Goal: Complete application form

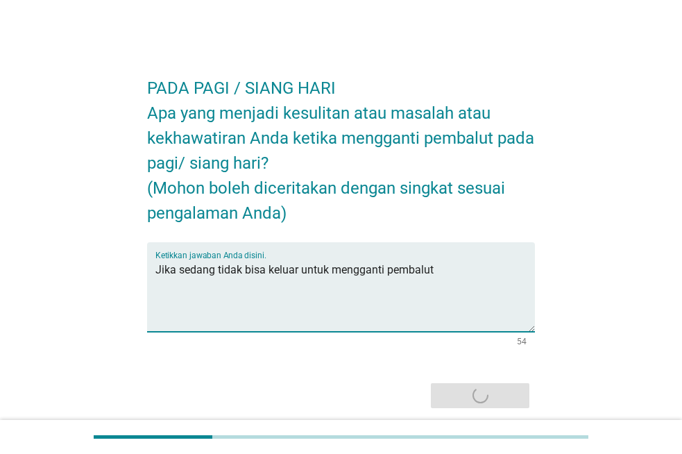
click at [298, 271] on textarea "Jika sedang tidak bisa keluar untuk mengganti pembalut" at bounding box center [345, 295] width 380 height 73
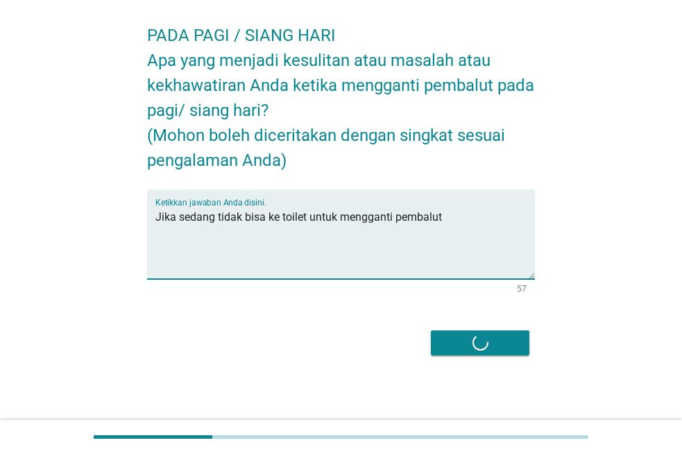
scroll to position [53, 0]
type textarea "Jika sedang tidak bisa ke toilet untuk mengganti pembalut"
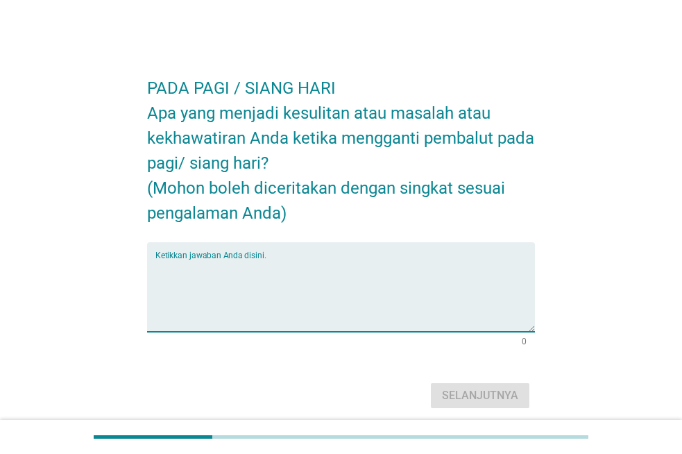
click at [417, 273] on textarea "Ketikkan jawaban Anda disini." at bounding box center [345, 295] width 380 height 73
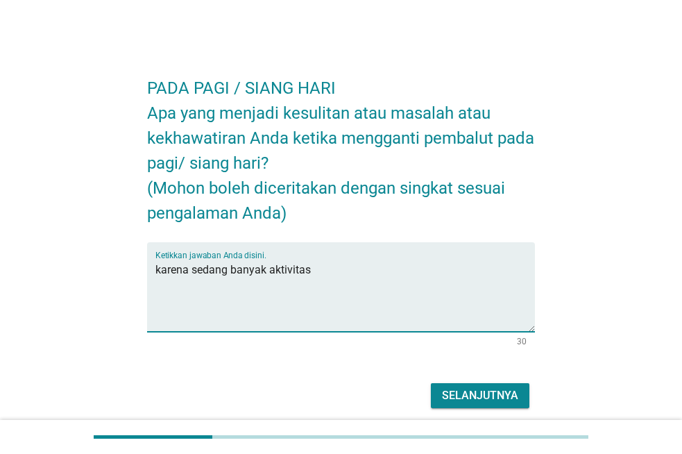
type textarea "karena sedang banyak aktivitas"
click at [489, 394] on div "Selanjutnya" at bounding box center [480, 395] width 76 height 17
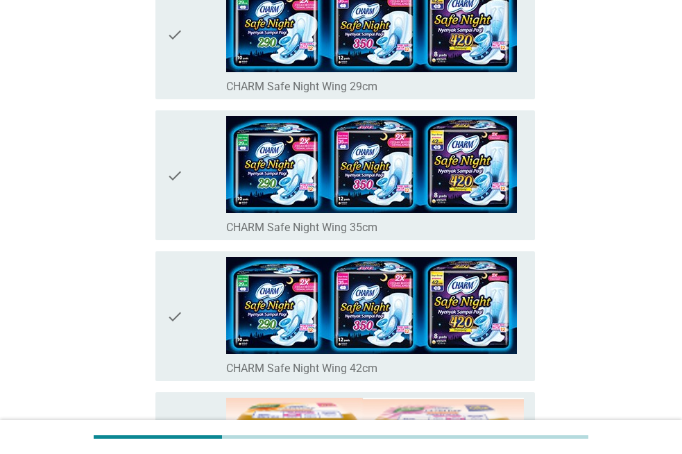
scroll to position [555, 0]
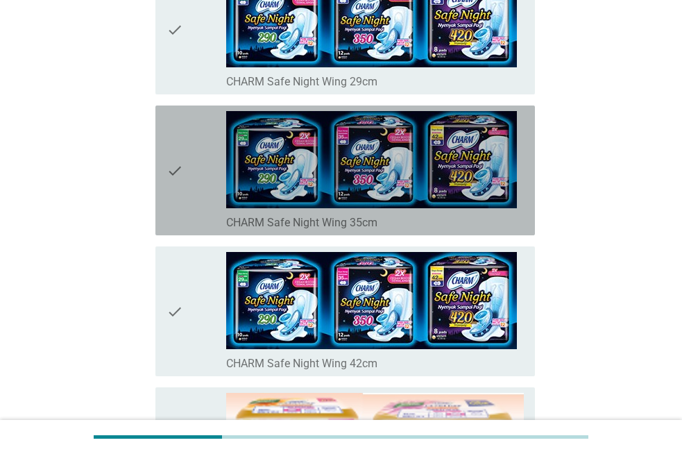
click at [178, 186] on icon "check" at bounding box center [175, 170] width 17 height 119
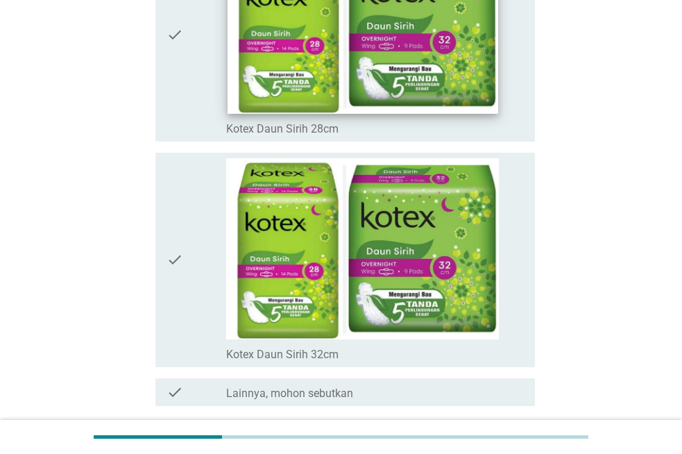
scroll to position [9848, 0]
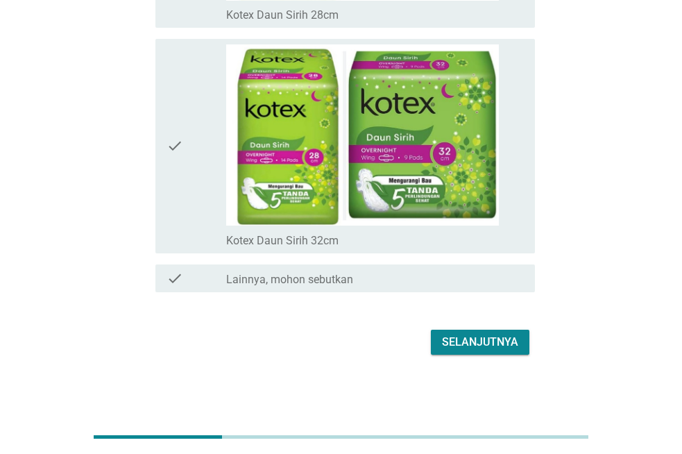
click at [463, 339] on div "Selanjutnya" at bounding box center [480, 342] width 76 height 17
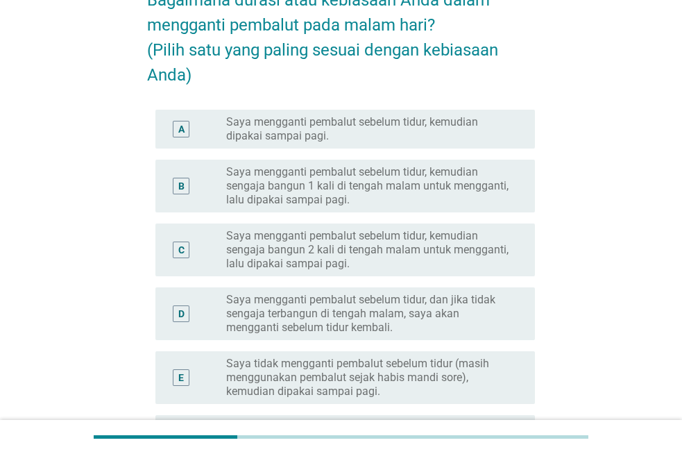
scroll to position [139, 0]
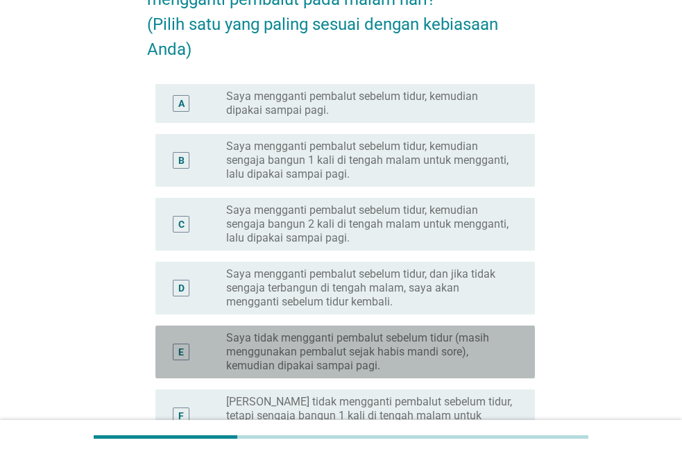
click at [501, 356] on label "Saya tidak mengganti pembalut sebelum tidur (masih menggunakan pembalut sejak h…" at bounding box center [369, 352] width 287 height 42
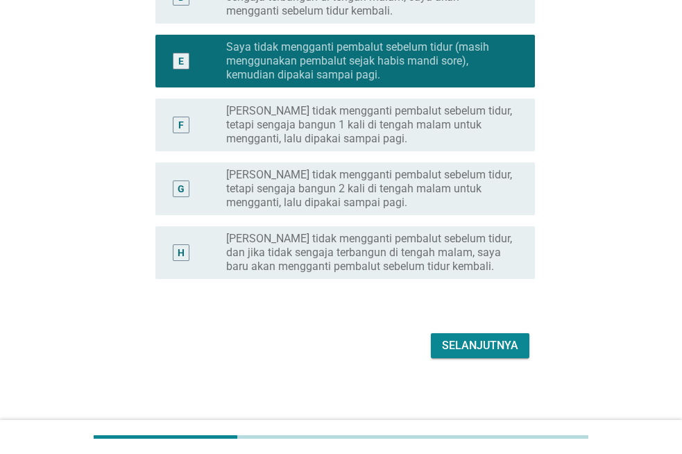
scroll to position [433, 0]
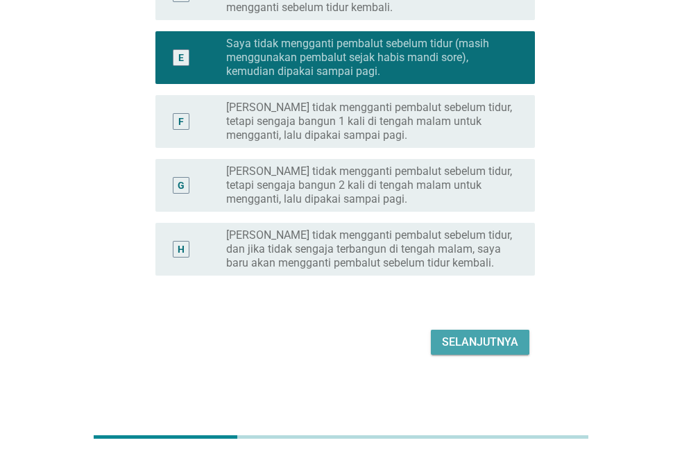
click at [489, 338] on div "Selanjutnya" at bounding box center [480, 342] width 76 height 17
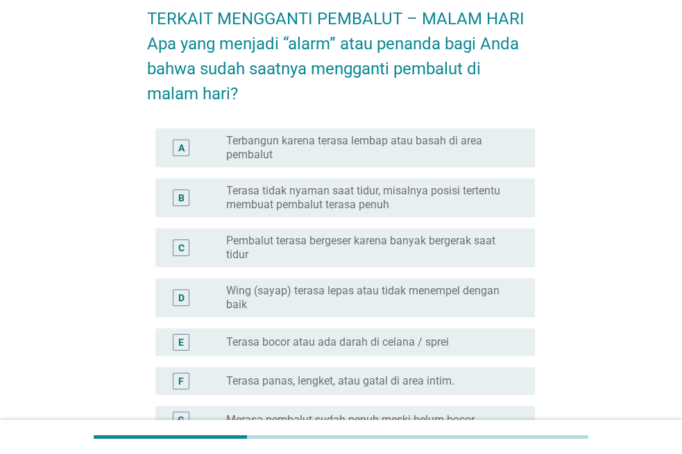
scroll to position [139, 0]
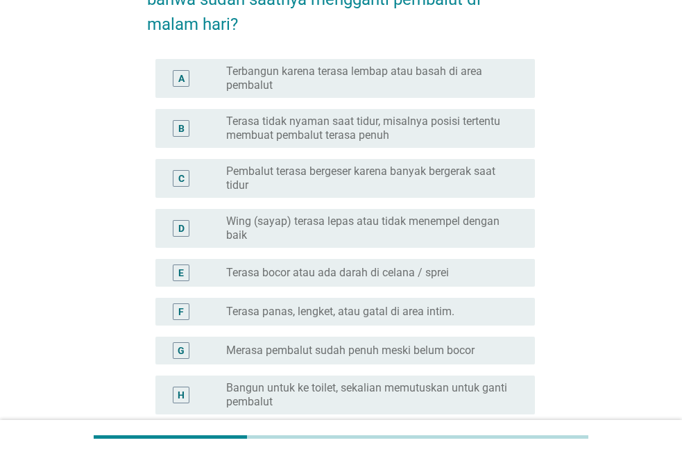
click at [472, 269] on div "radio_button_unchecked Terasa bocor atau ada darah di celana / sprei" at bounding box center [369, 273] width 287 height 14
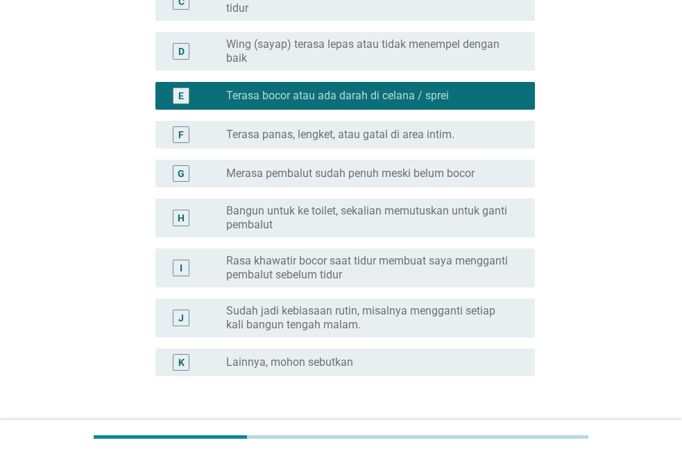
scroll to position [347, 0]
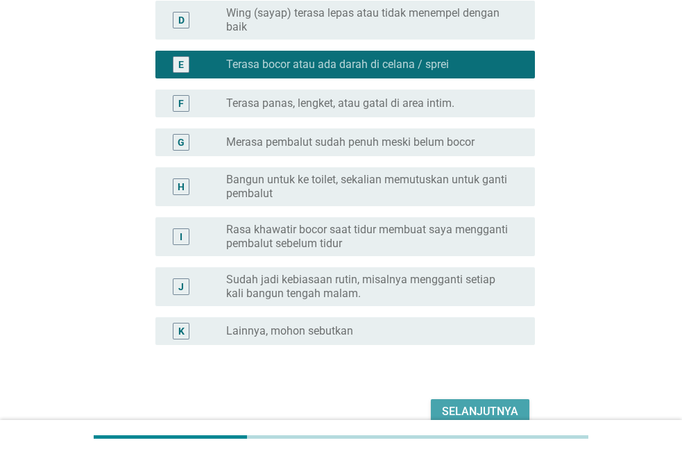
click at [495, 406] on div "Selanjutnya" at bounding box center [480, 411] width 76 height 17
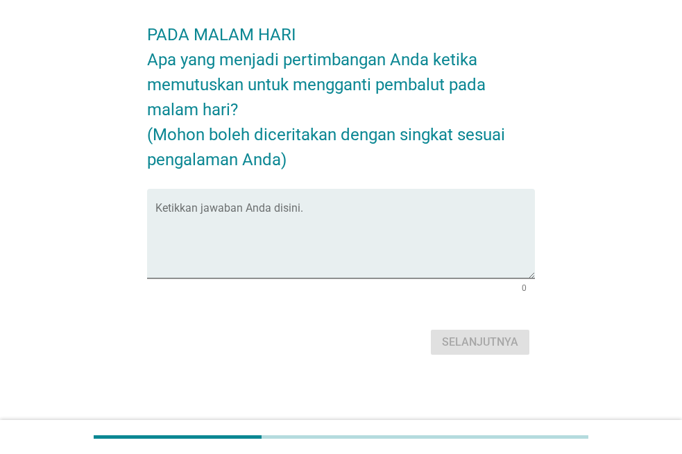
scroll to position [0, 0]
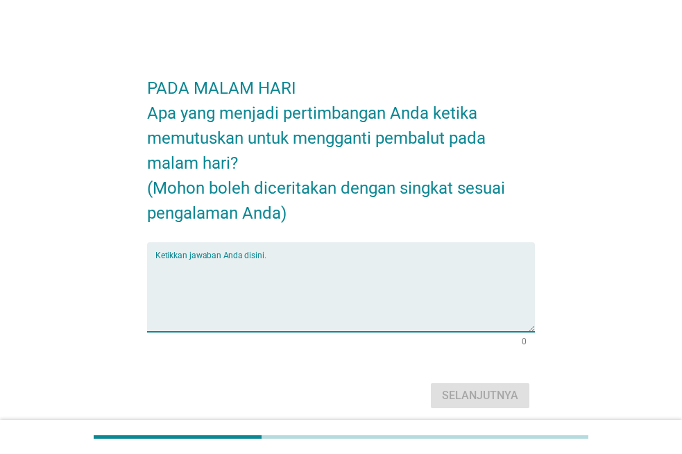
click at [282, 288] on textarea "Ketikkan jawaban Anda disini." at bounding box center [345, 295] width 380 height 73
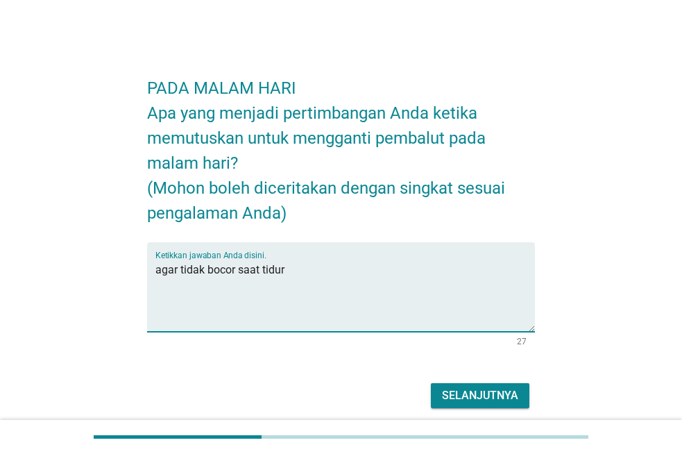
type textarea "agar tidak bocor saat tidur"
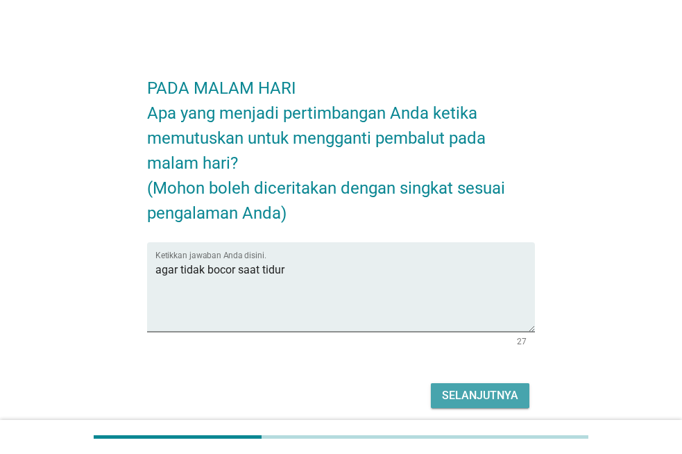
click at [473, 393] on div "Selanjutnya" at bounding box center [480, 395] width 76 height 17
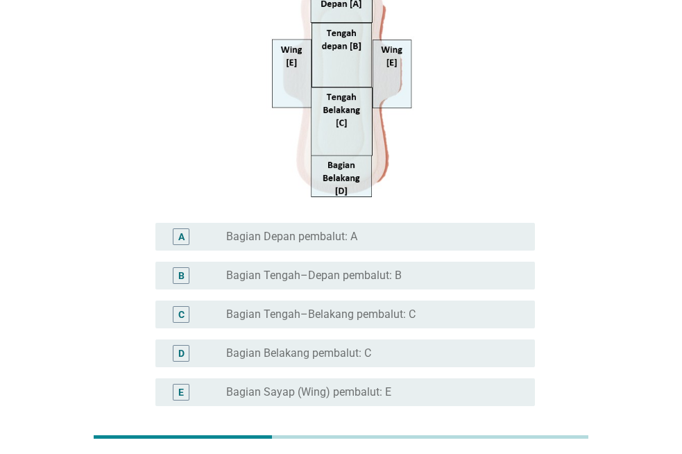
scroll to position [255, 0]
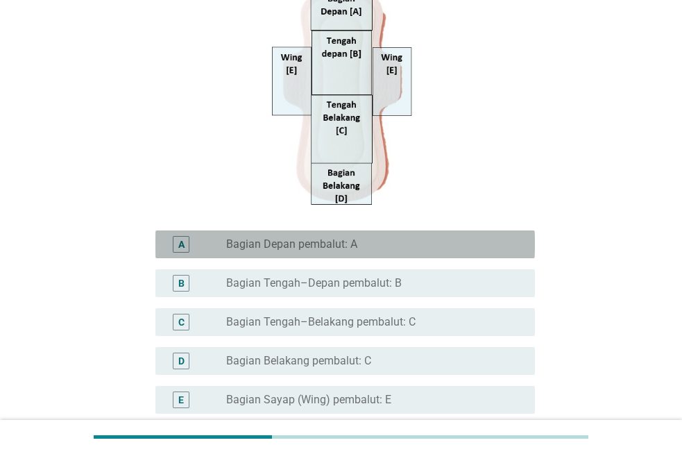
click at [379, 243] on div "radio_button_unchecked Bagian Depan pembalut: A" at bounding box center [369, 244] width 287 height 14
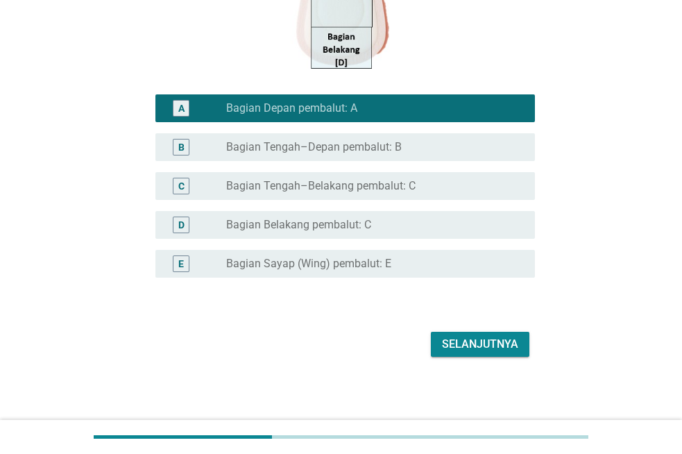
scroll to position [393, 0]
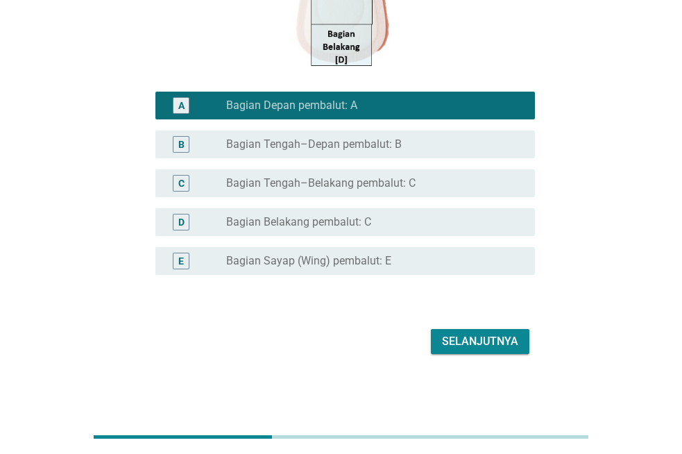
click at [452, 345] on div "Selanjutnya" at bounding box center [480, 341] width 76 height 17
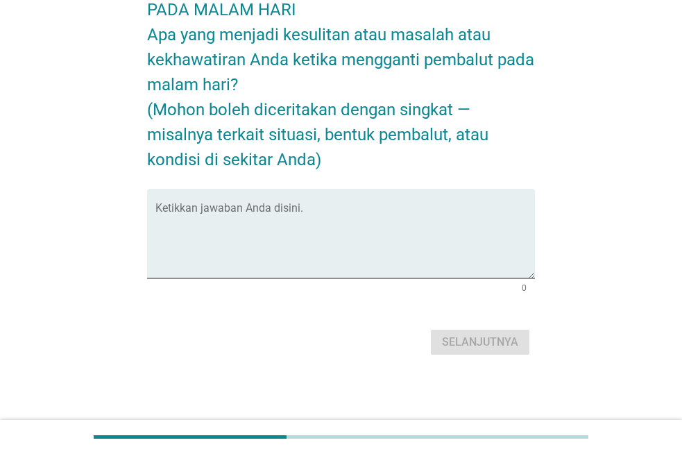
scroll to position [0, 0]
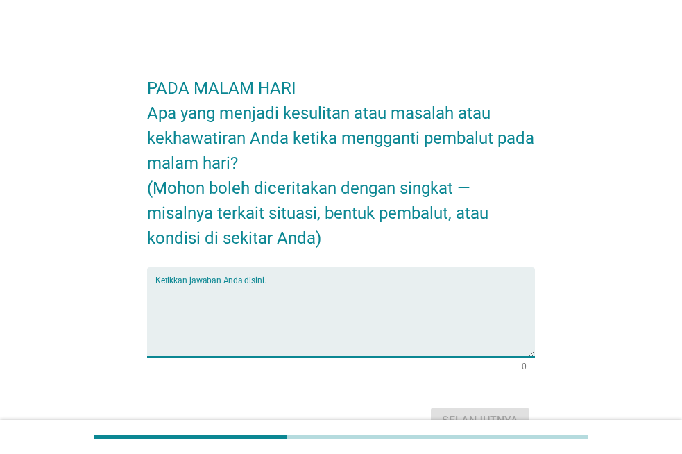
click at [348, 286] on textarea "Ketikkan jawaban Anda disini." at bounding box center [345, 320] width 380 height 73
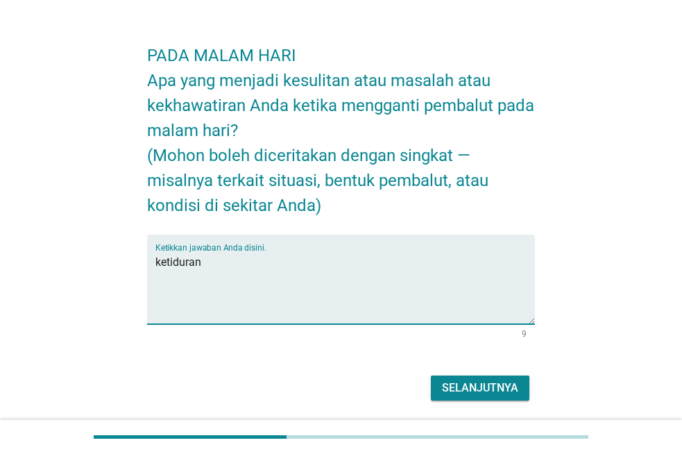
scroll to position [78, 0]
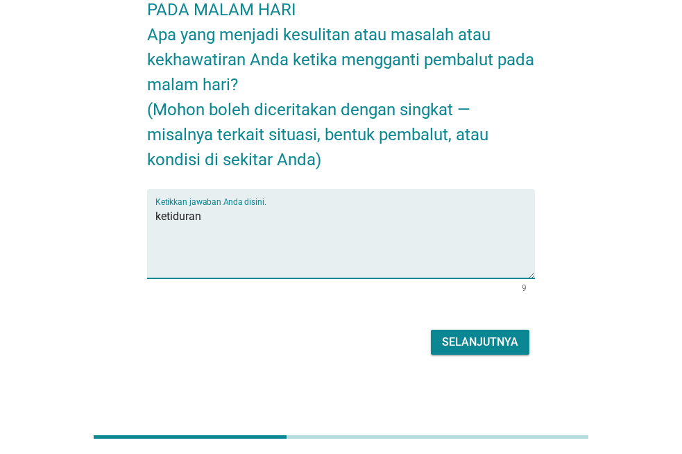
type textarea "ketiduran"
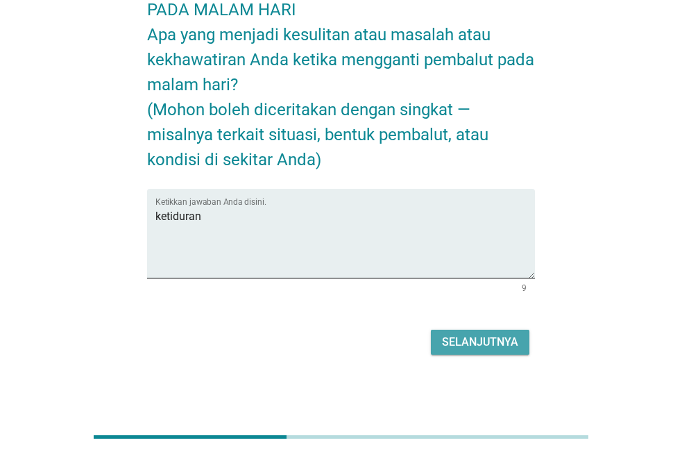
click at [493, 339] on div "Selanjutnya" at bounding box center [480, 342] width 76 height 17
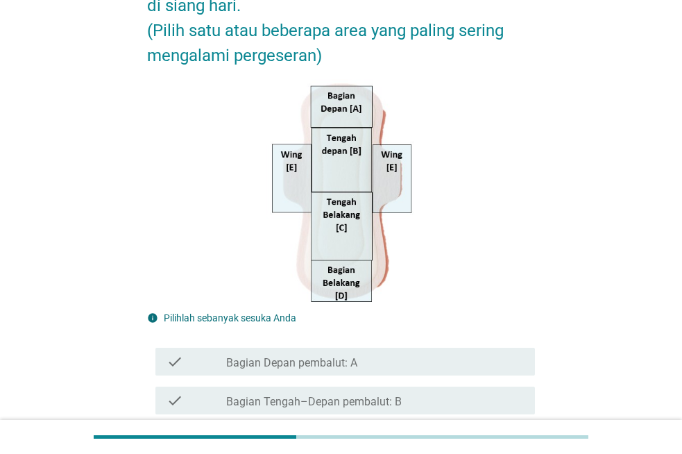
scroll to position [195, 0]
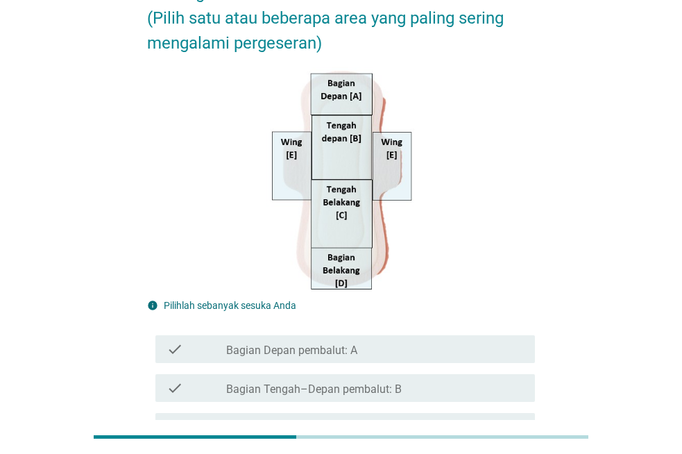
click at [443, 341] on div "check_box_outline_blank Bagian Depan pembalut: A" at bounding box center [375, 349] width 298 height 17
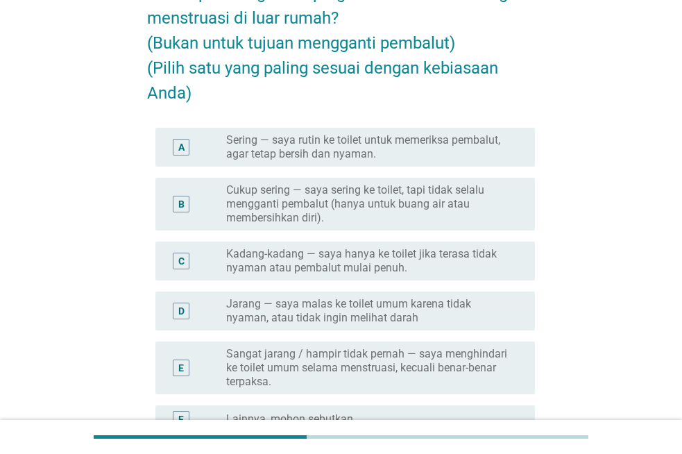
scroll to position [139, 0]
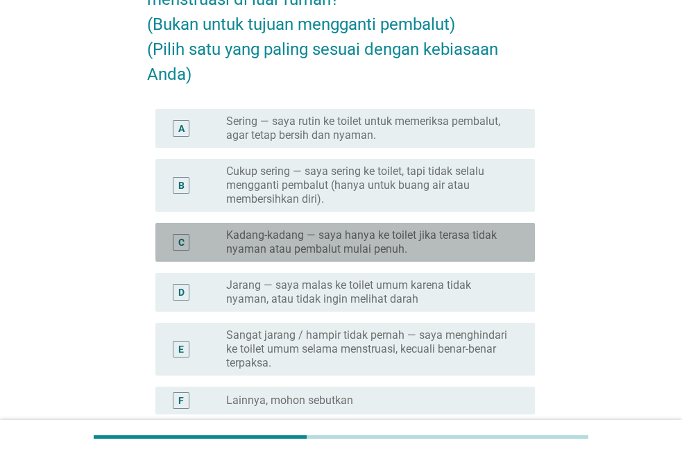
click at [445, 241] on label "Kadang-kadang — saya hanya ke toilet jika terasa tidak nyaman atau pembalut mul…" at bounding box center [369, 242] width 287 height 28
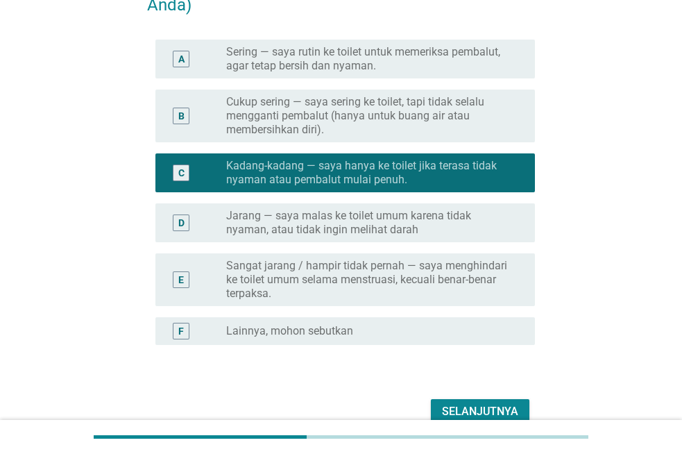
scroll to position [278, 0]
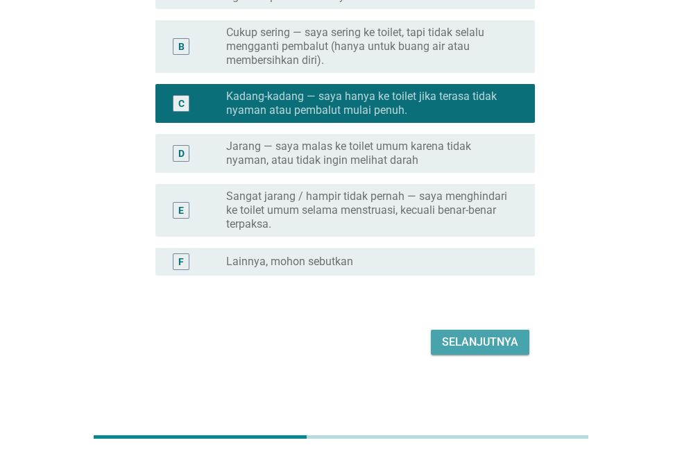
click at [486, 332] on button "Selanjutnya" at bounding box center [480, 342] width 99 height 25
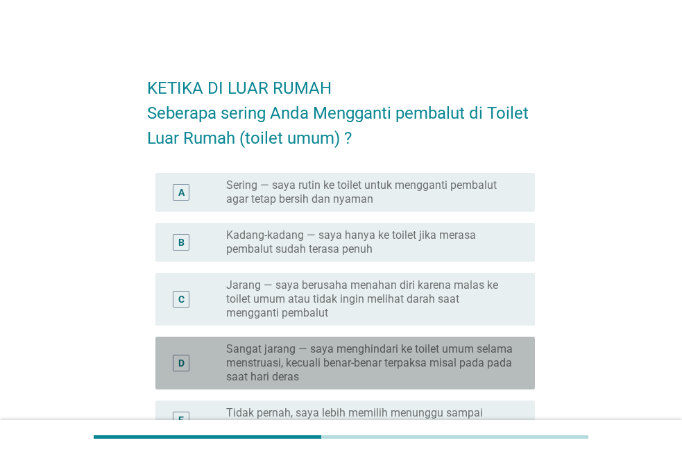
click at [476, 364] on label "Sangat jarang — saya menghindari ke toilet umum selama menstruasi, kecuali bena…" at bounding box center [369, 363] width 287 height 42
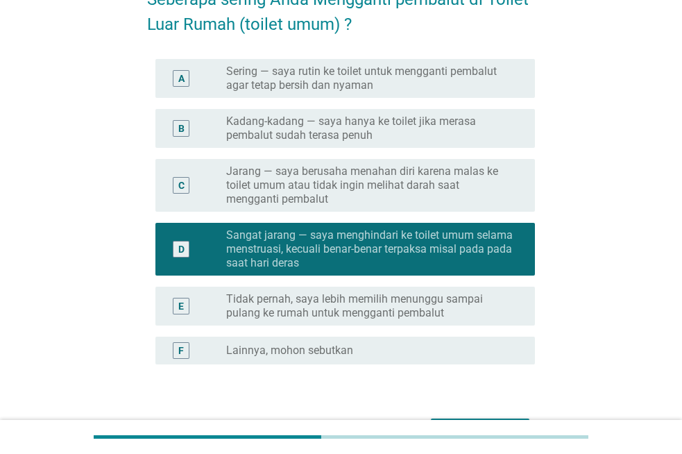
scroll to position [203, 0]
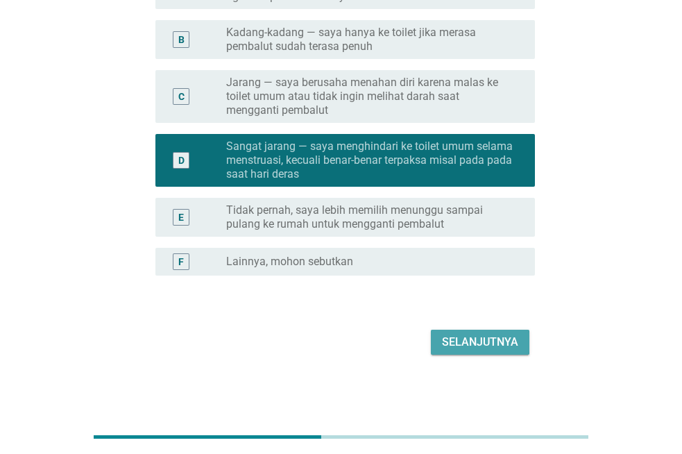
click at [469, 337] on div "Selanjutnya" at bounding box center [480, 342] width 76 height 17
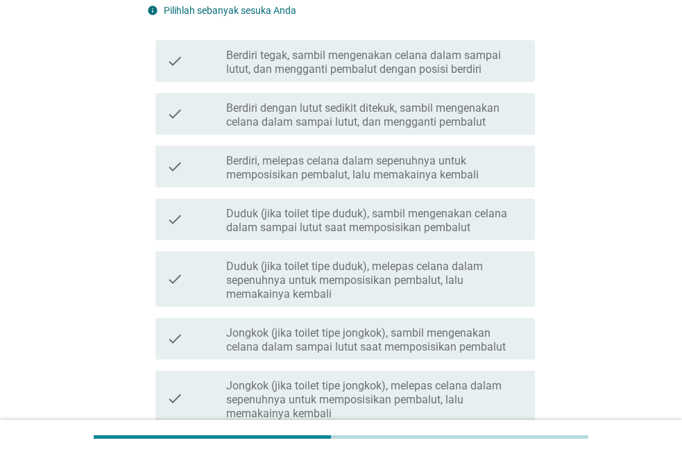
scroll to position [0, 0]
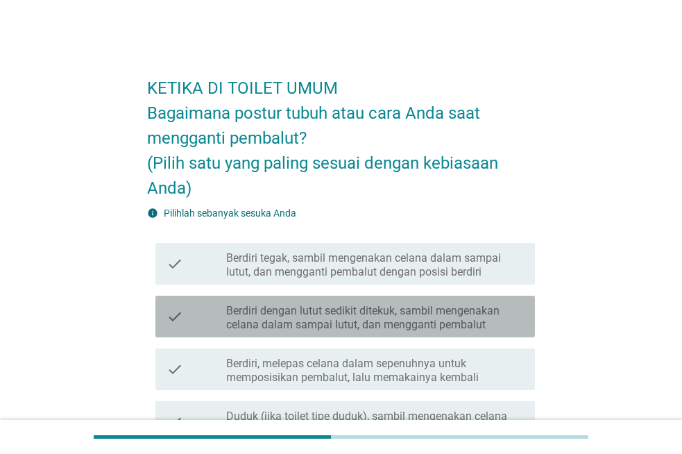
click at [477, 318] on label "Berdiri dengan lutut sedikit ditekuk, sambil mengenakan celana dalam sampai lut…" at bounding box center [375, 318] width 298 height 28
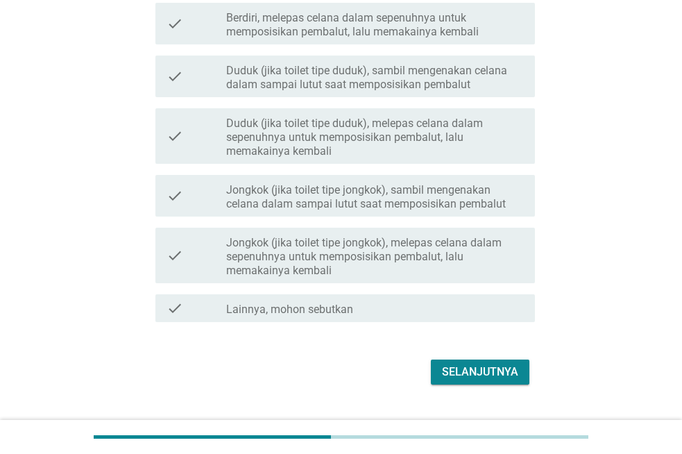
scroll to position [347, 0]
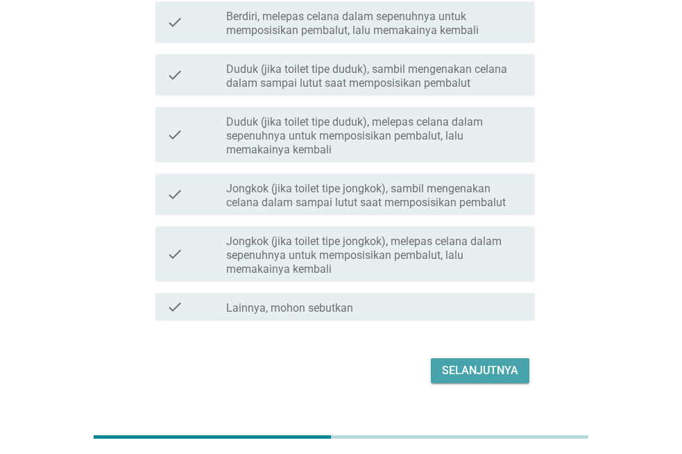
click at [472, 370] on div "Selanjutnya" at bounding box center [480, 370] width 76 height 17
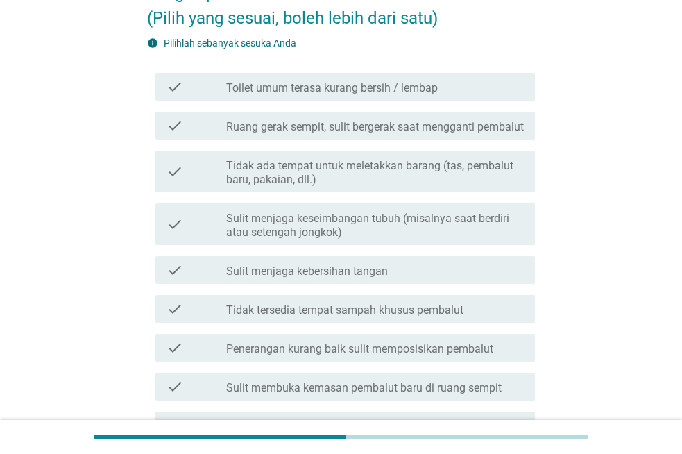
scroll to position [139, 0]
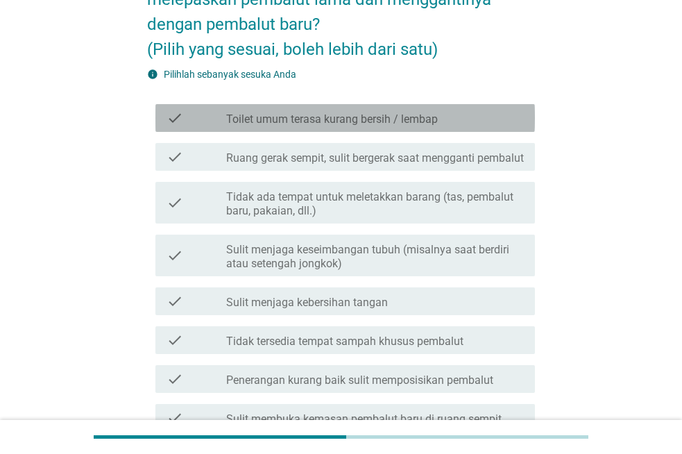
click at [433, 121] on label "Toilet umum terasa kurang bersih / lembap" at bounding box center [332, 119] width 212 height 14
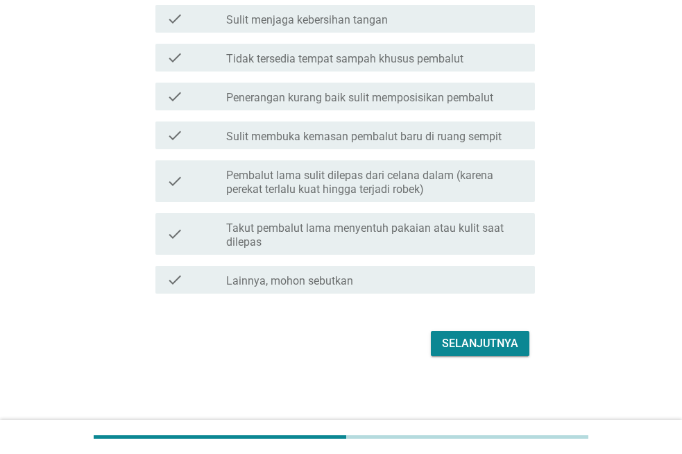
scroll to position [423, 0]
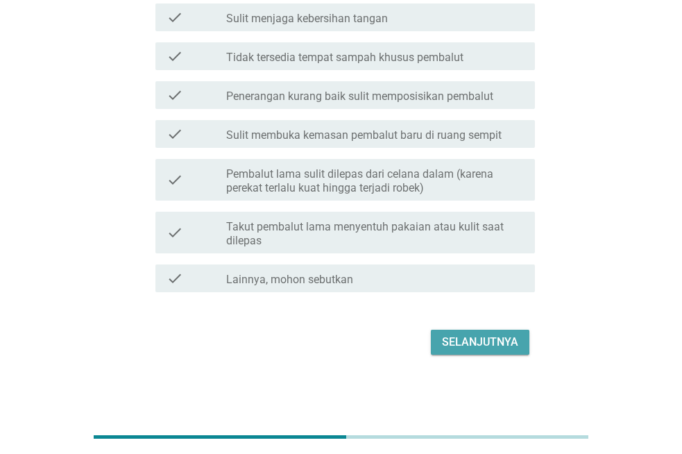
click at [500, 339] on div "Selanjutnya" at bounding box center [480, 342] width 76 height 17
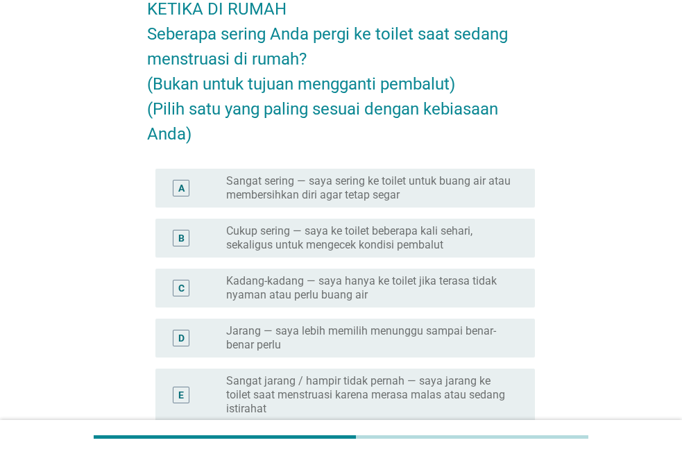
scroll to position [139, 0]
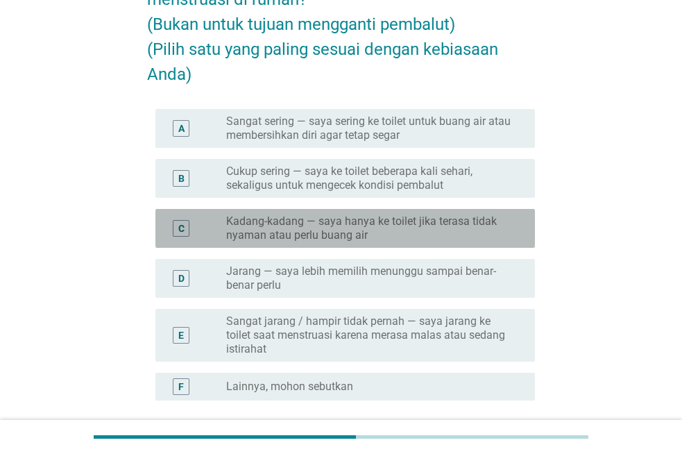
click at [452, 220] on label "Kadang-kadang — saya hanya ke toilet jika terasa tidak nyaman atau perlu buang …" at bounding box center [369, 228] width 287 height 28
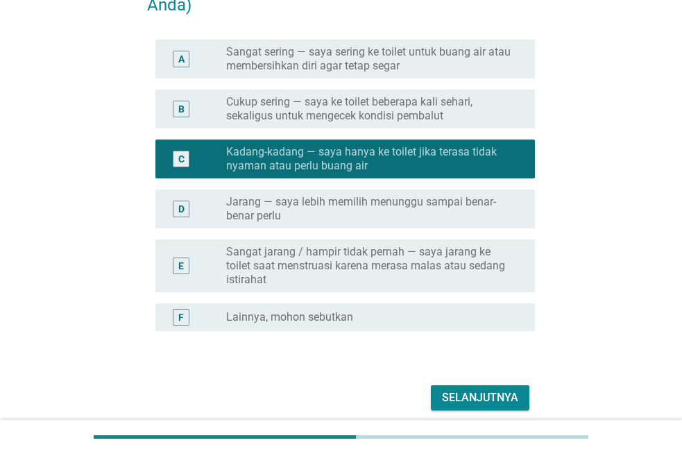
scroll to position [264, 0]
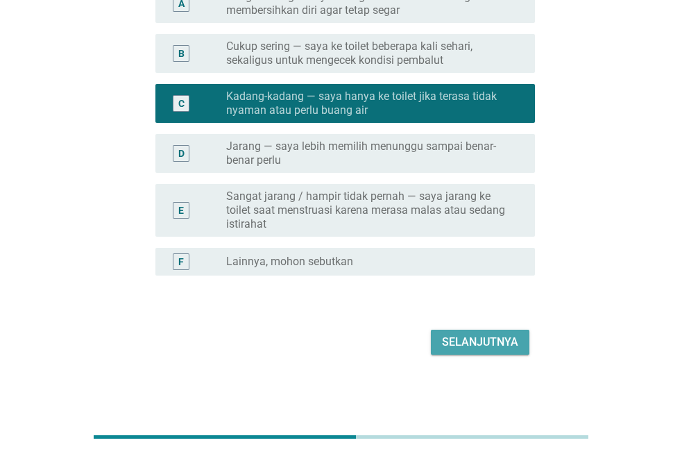
click at [502, 344] on div "Selanjutnya" at bounding box center [480, 342] width 76 height 17
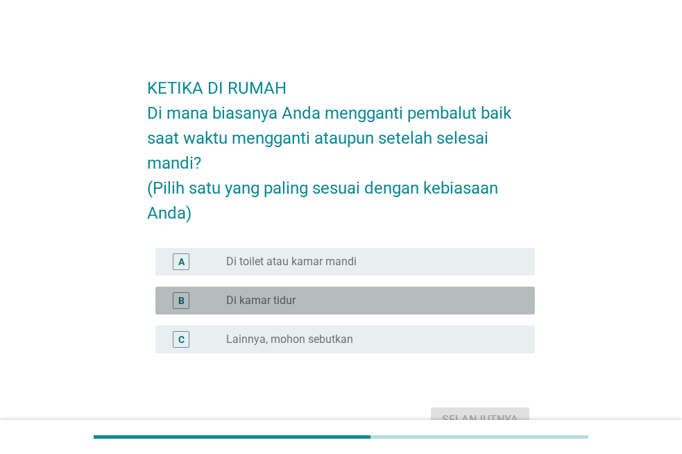
click at [404, 305] on div "radio_button_unchecked Di kamar tidur" at bounding box center [369, 300] width 287 height 14
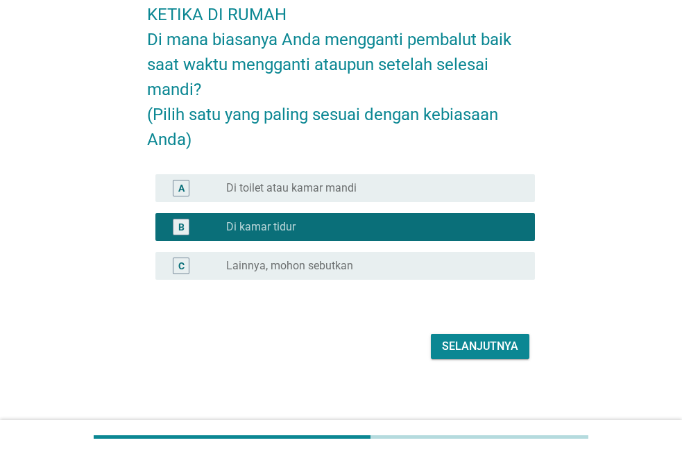
scroll to position [78, 0]
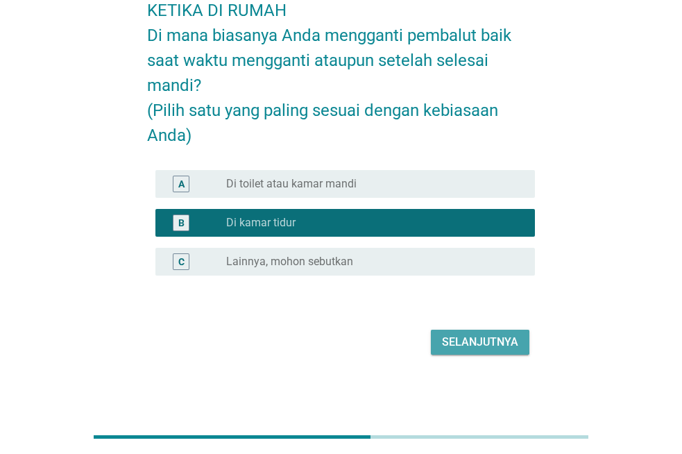
click at [468, 340] on div "Selanjutnya" at bounding box center [480, 342] width 76 height 17
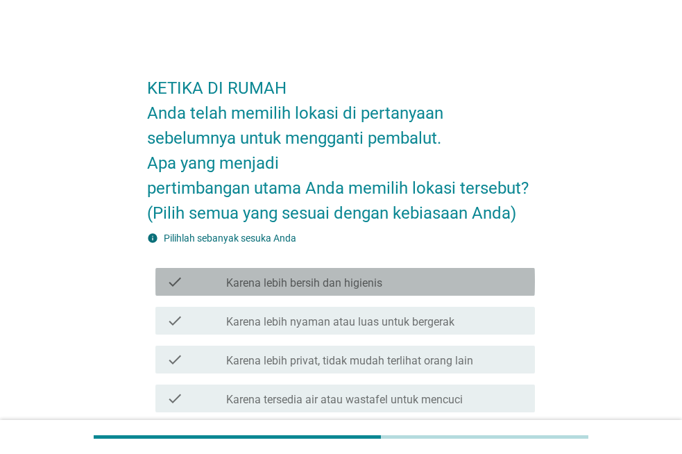
click at [457, 281] on div "check_box_outline_blank Karena lebih bersih dan higienis" at bounding box center [375, 281] width 298 height 17
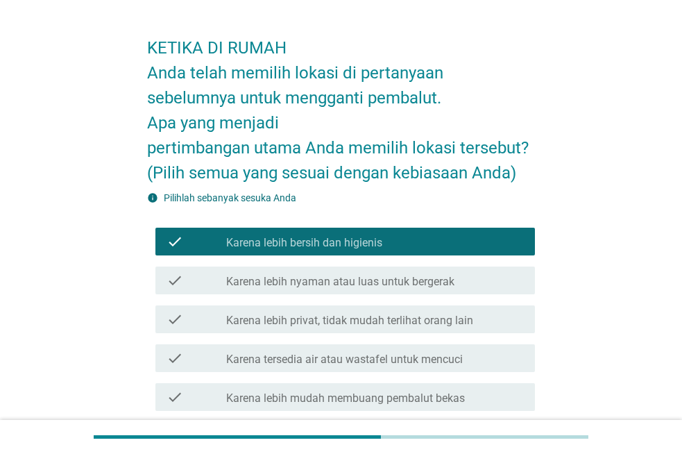
scroll to position [69, 0]
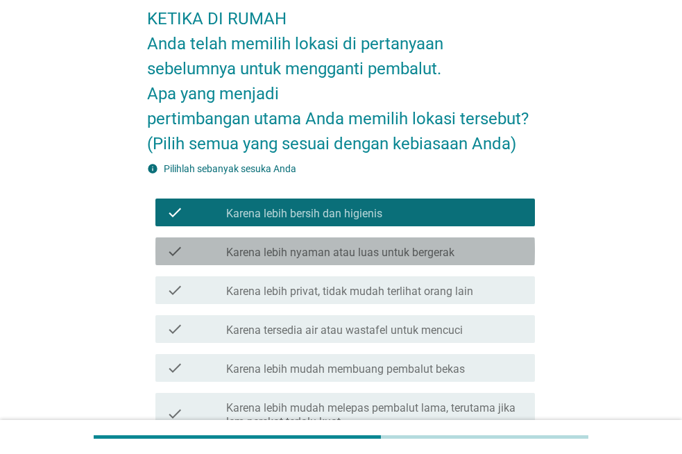
click at [443, 257] on label "Karena lebih nyaman atau luas untuk bergerak" at bounding box center [340, 253] width 228 height 14
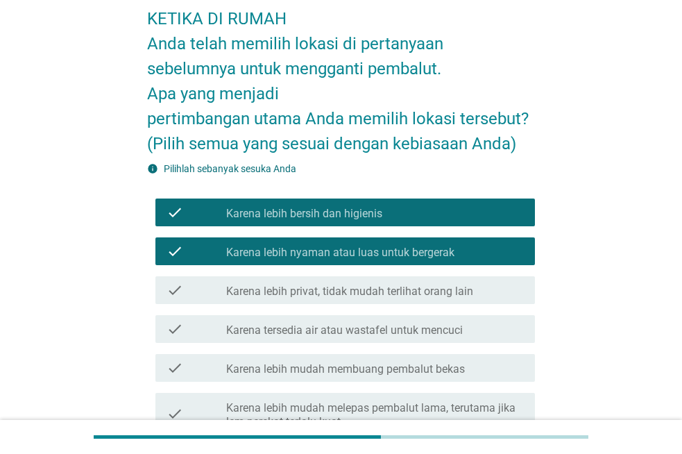
click at [461, 287] on label "Karena lebih privat, tidak mudah terlihat orang lain" at bounding box center [349, 291] width 247 height 14
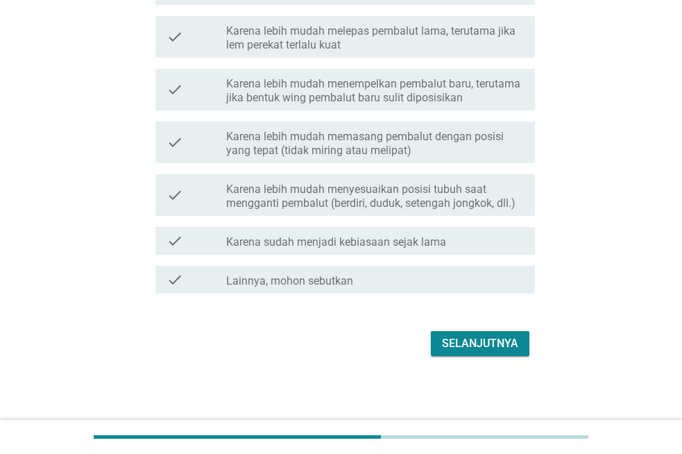
scroll to position [447, 0]
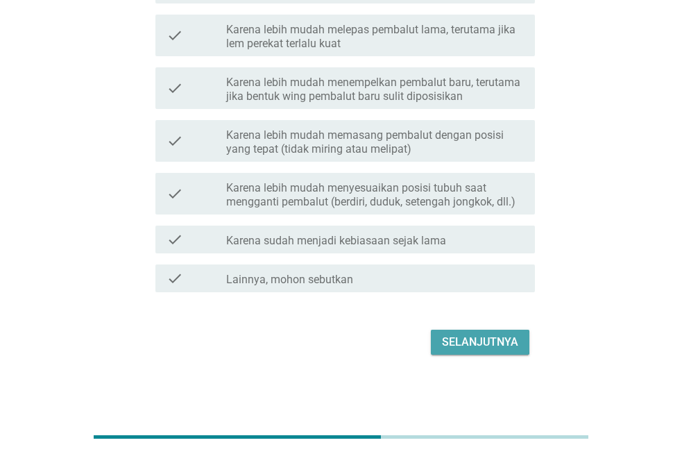
click at [479, 336] on div "Selanjutnya" at bounding box center [480, 342] width 76 height 17
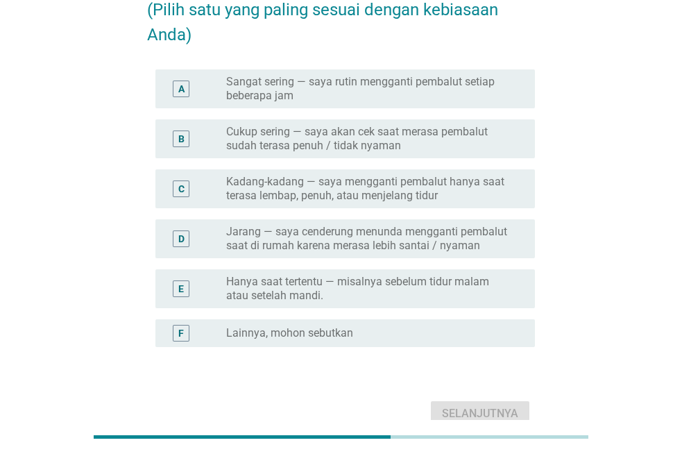
scroll to position [0, 0]
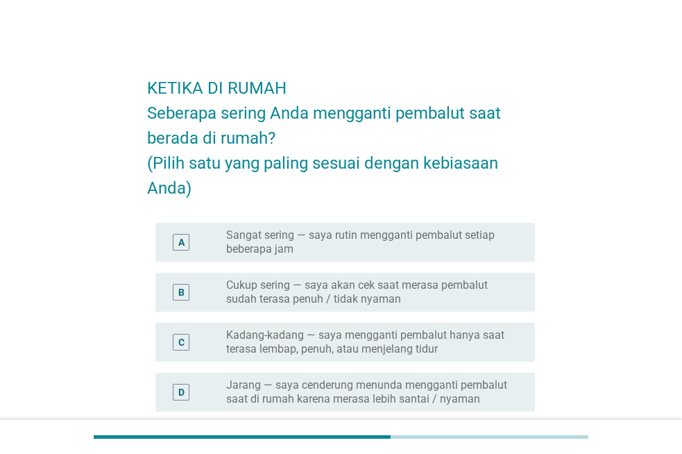
click at [459, 336] on label "Kadang-kadang — saya mengganti pembalut hanya saat terasa lembap, penuh, atau m…" at bounding box center [369, 342] width 287 height 28
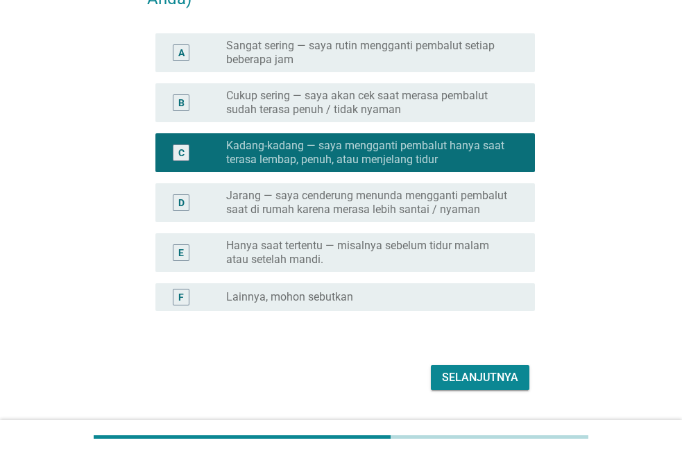
scroll to position [225, 0]
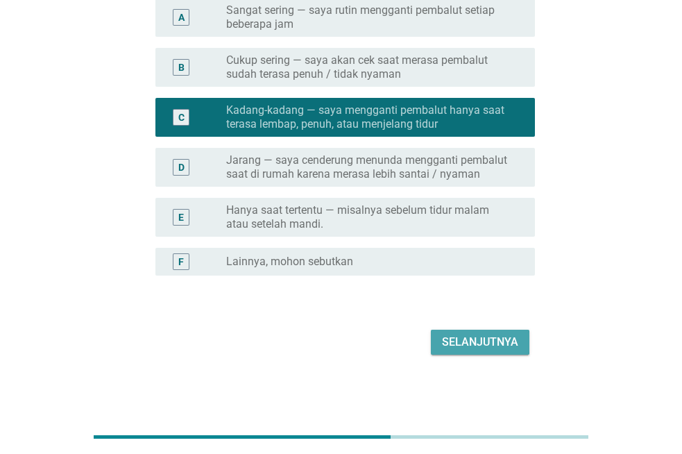
click at [464, 342] on div "Selanjutnya" at bounding box center [480, 342] width 76 height 17
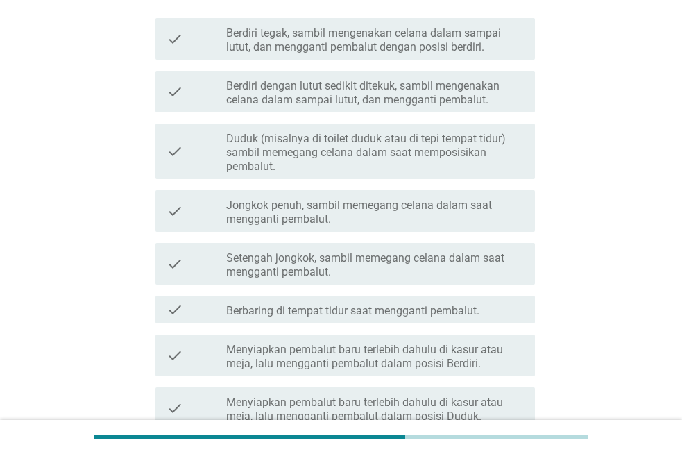
scroll to position [0, 0]
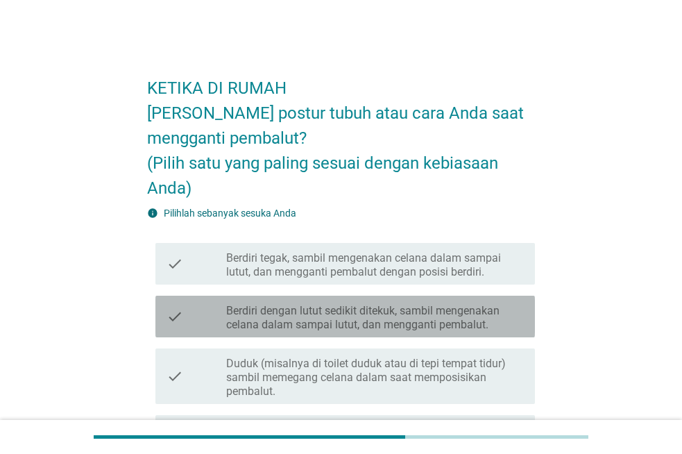
click at [468, 325] on label "Berdiri dengan lutut sedikit ditekuk, sambil mengenakan celana dalam sampai lut…" at bounding box center [375, 318] width 298 height 28
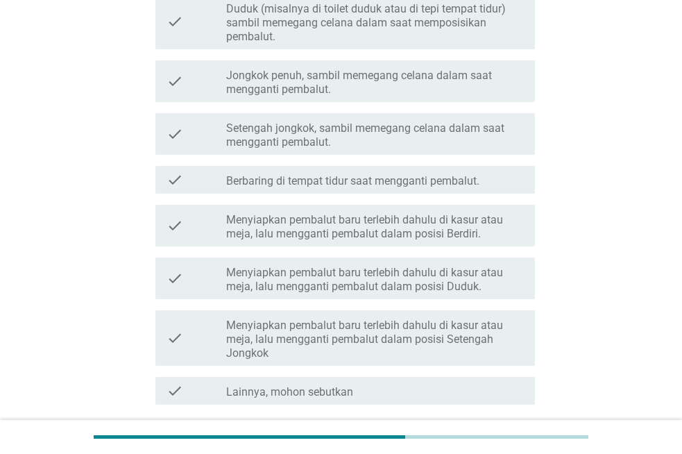
scroll to position [416, 0]
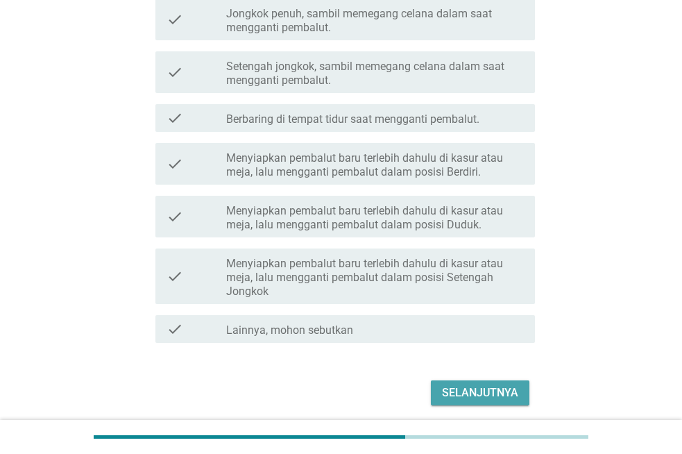
click at [464, 386] on div "Selanjutnya" at bounding box center [480, 392] width 76 height 17
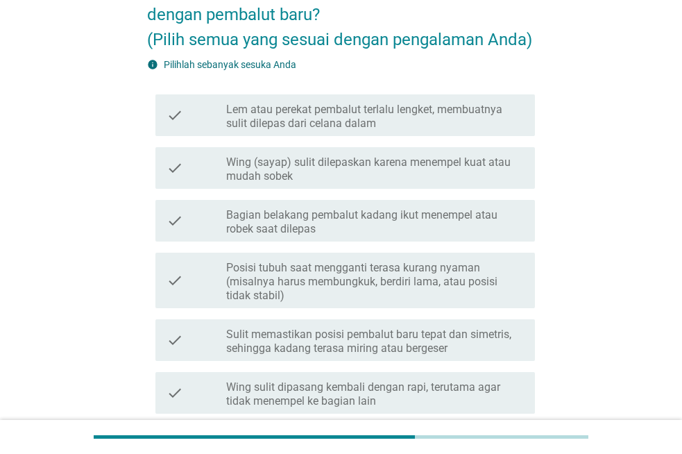
scroll to position [208, 0]
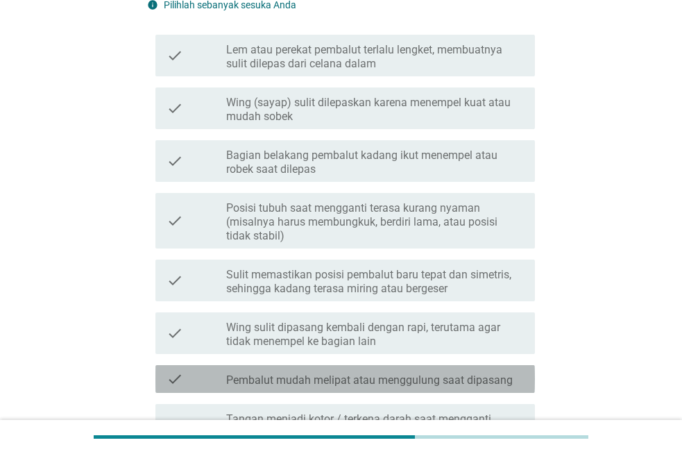
click at [452, 377] on label "Pembalut mudah melipat atau menggulung saat dipasang" at bounding box center [369, 380] width 287 height 14
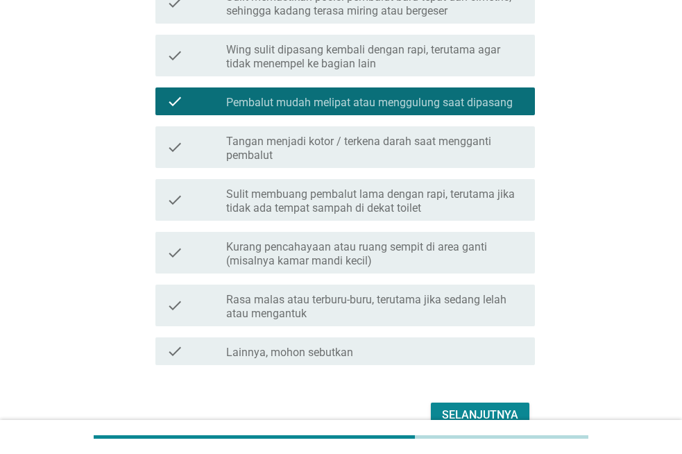
scroll to position [555, 0]
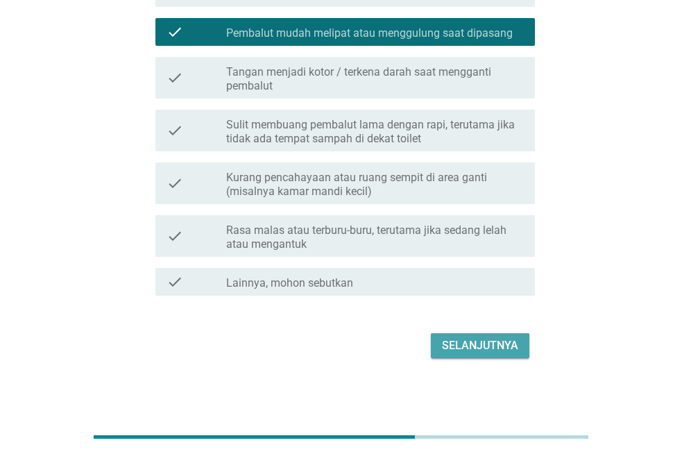
click at [465, 345] on div "Selanjutnya" at bounding box center [480, 345] width 76 height 17
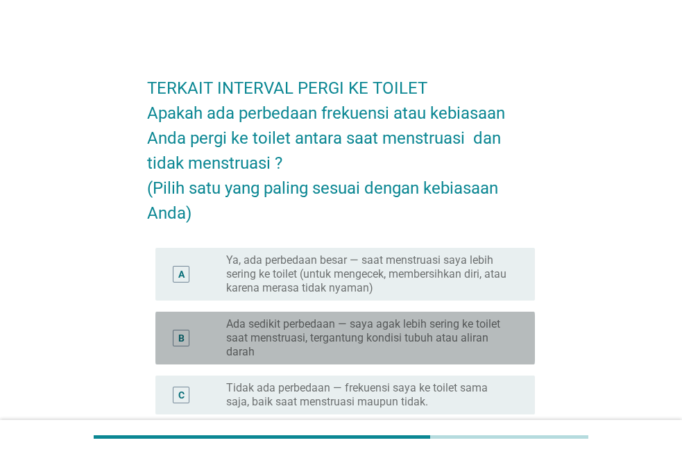
click at [453, 336] on label "Ada sedikit perbedaan — saya agak lebih sering ke toilet saat menstruasi, terga…" at bounding box center [369, 338] width 287 height 42
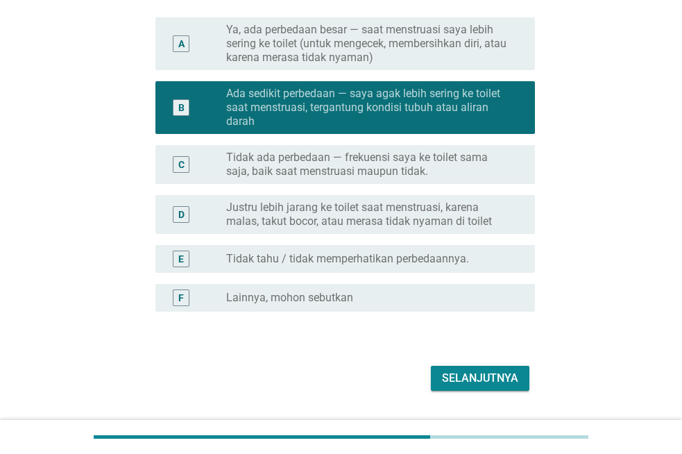
scroll to position [266, 0]
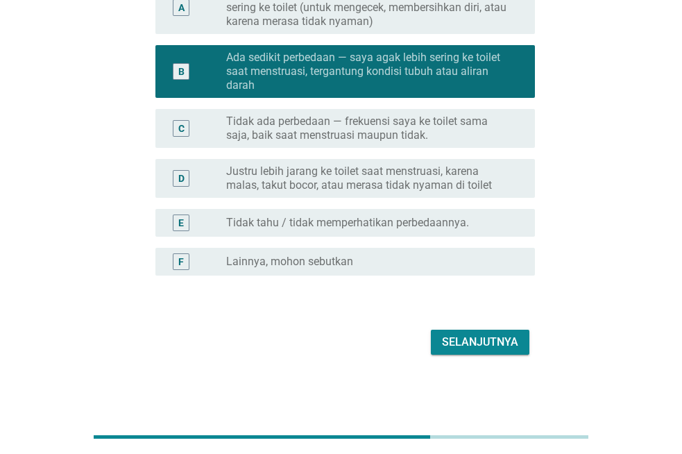
click at [457, 339] on div "Selanjutnya" at bounding box center [480, 342] width 76 height 17
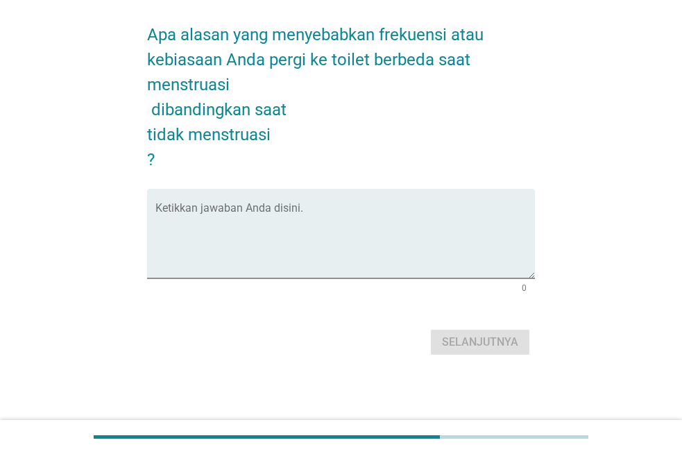
scroll to position [0, 0]
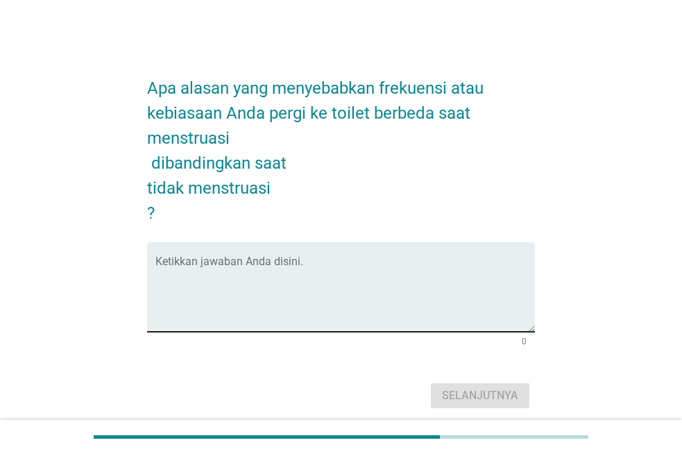
click at [306, 255] on div "Ketikkan jawaban Anda disini." at bounding box center [345, 286] width 380 height 89
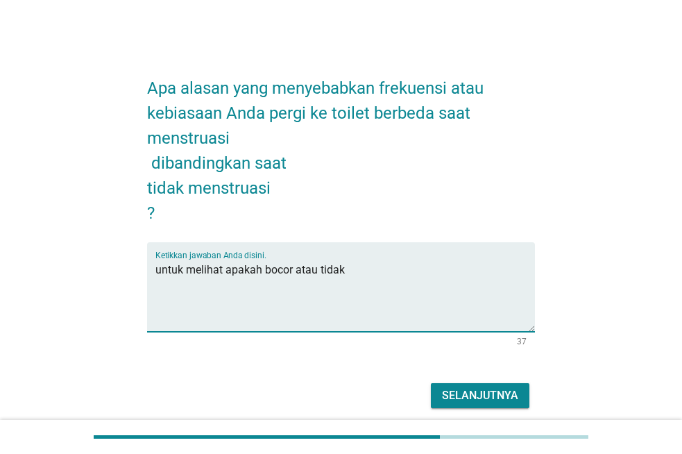
type textarea "untuk melihat apakah bocor atau tidak"
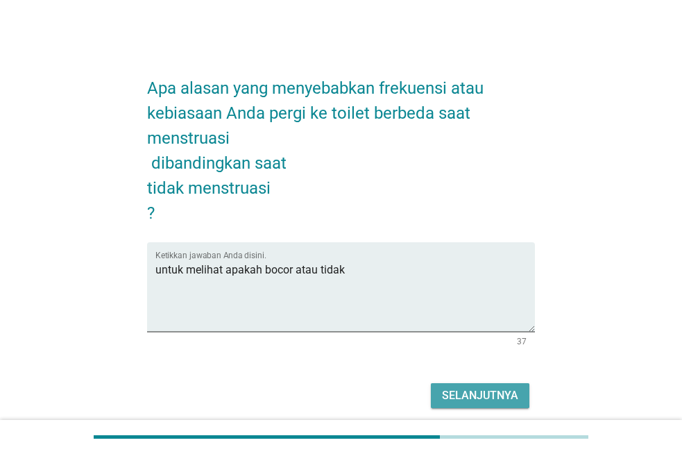
click at [522, 389] on button "Selanjutnya" at bounding box center [480, 395] width 99 height 25
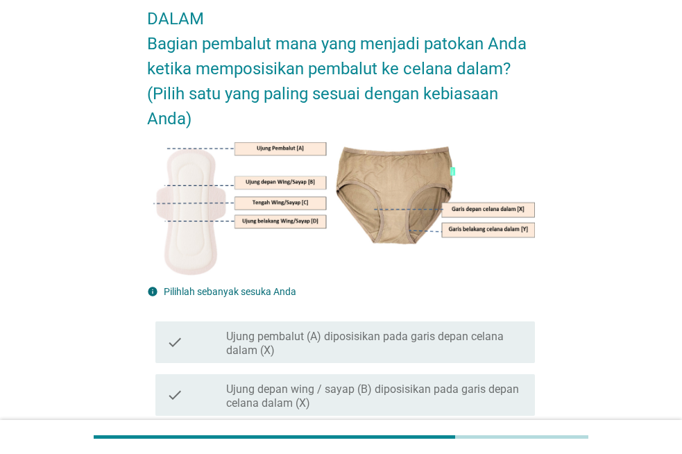
scroll to position [139, 0]
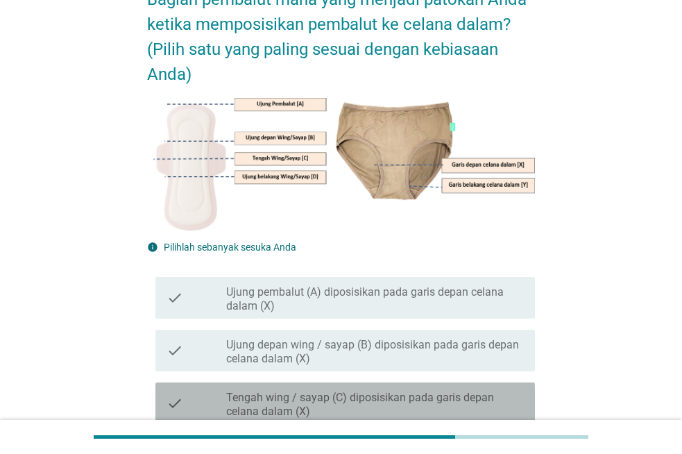
click at [438, 402] on label "Tengah wing / sayap (C) diposisikan pada garis depan celana dalam (X)" at bounding box center [375, 405] width 298 height 28
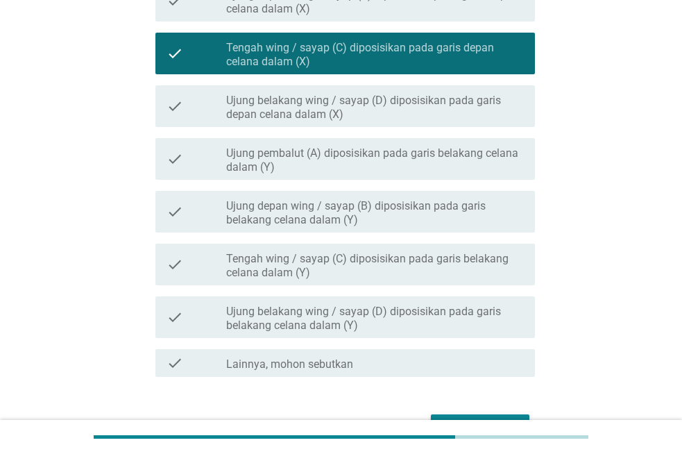
scroll to position [555, 0]
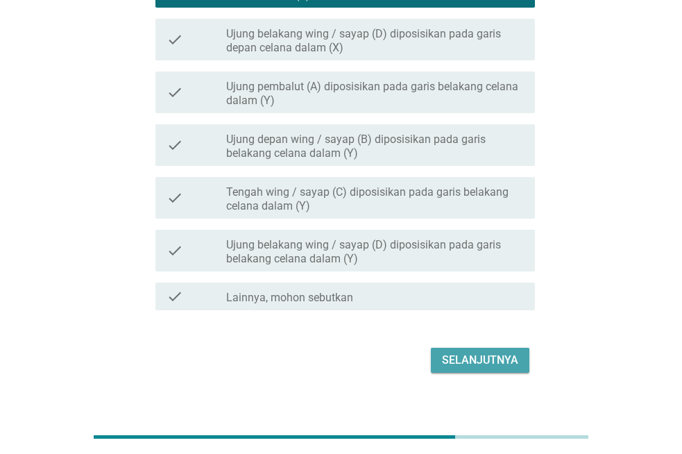
click at [460, 366] on div "Selanjutnya" at bounding box center [480, 360] width 76 height 17
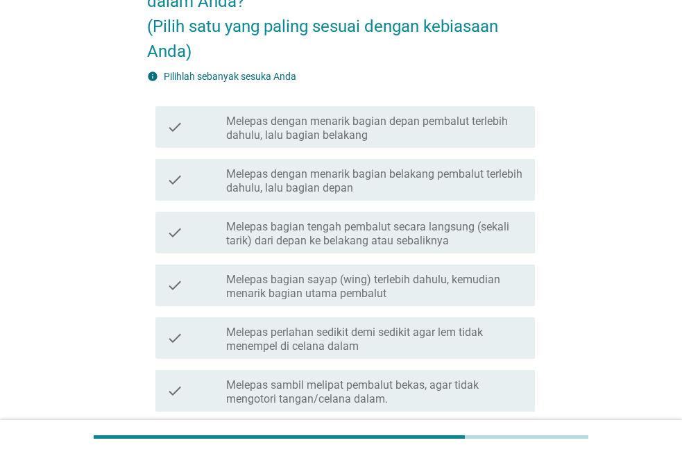
scroll to position [208, 0]
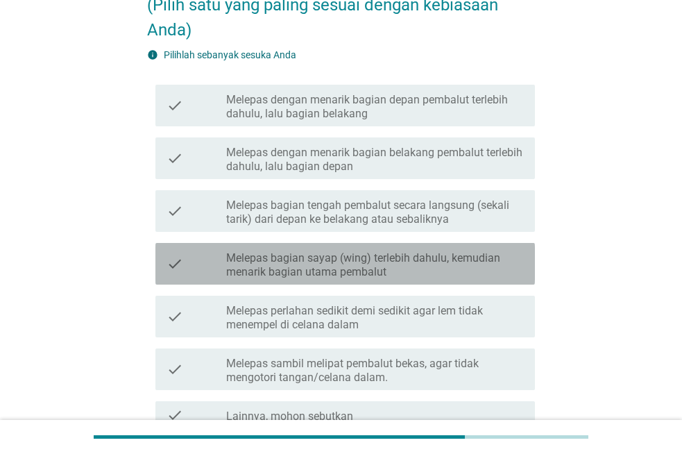
click at [455, 261] on label "Melepas bagian sayap (wing) terlebih dahulu, kemudian menarik bagian utama pemb…" at bounding box center [375, 265] width 298 height 28
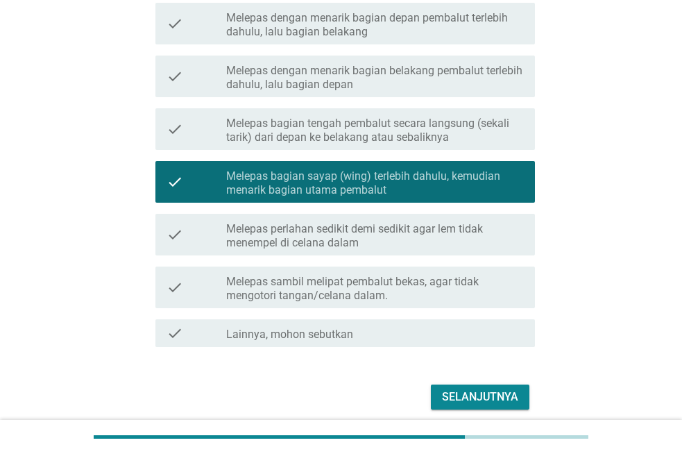
scroll to position [345, 0]
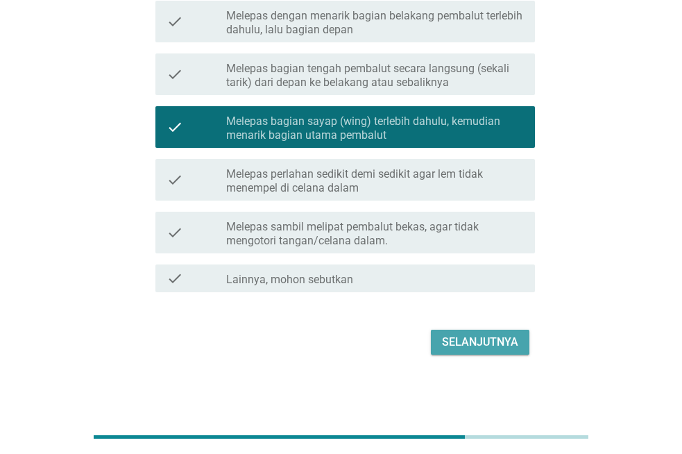
click at [454, 339] on div "Selanjutnya" at bounding box center [480, 342] width 76 height 17
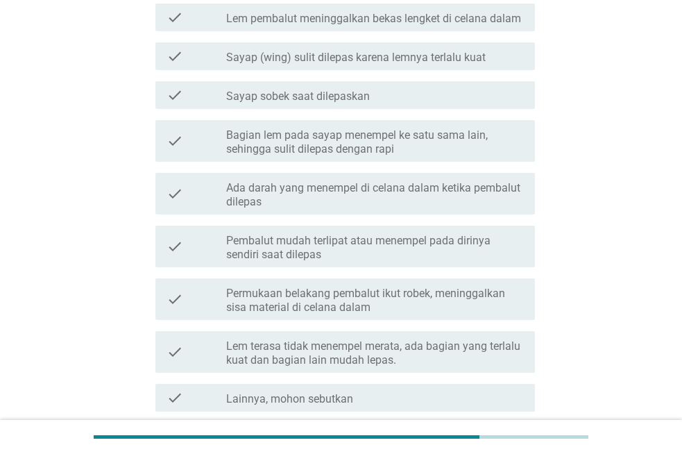
scroll to position [0, 0]
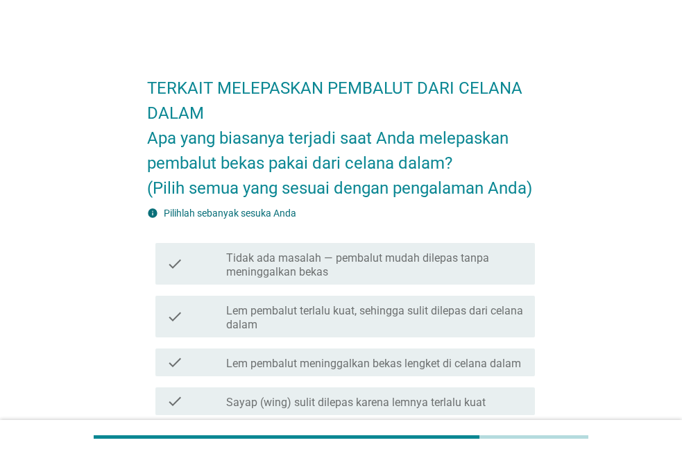
click at [479, 264] on label "Tidak ada masalah — pembalut mudah dilepas tanpa meninggalkan bekas" at bounding box center [375, 265] width 298 height 28
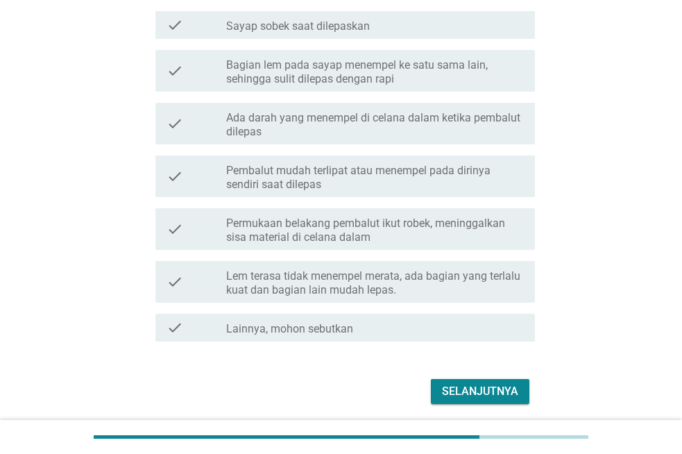
scroll to position [416, 0]
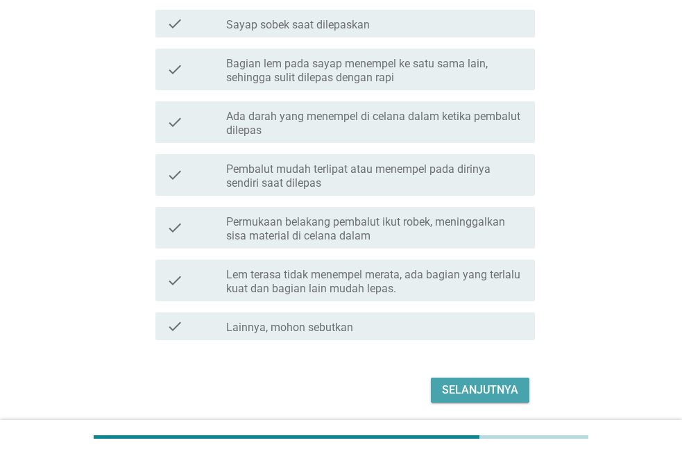
click at [481, 387] on div "Selanjutnya" at bounding box center [480, 390] width 76 height 17
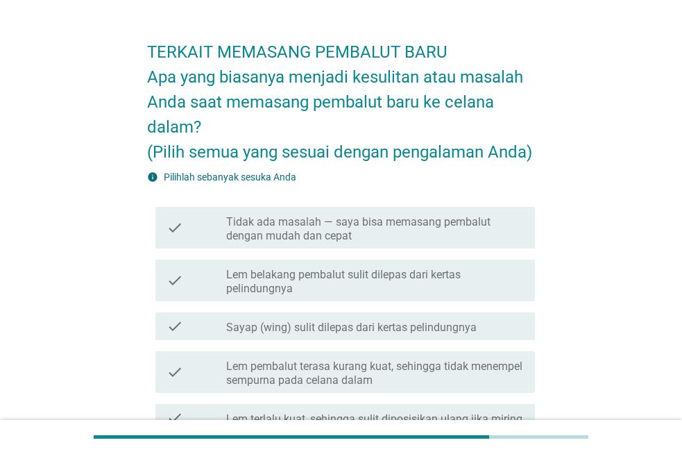
scroll to position [69, 0]
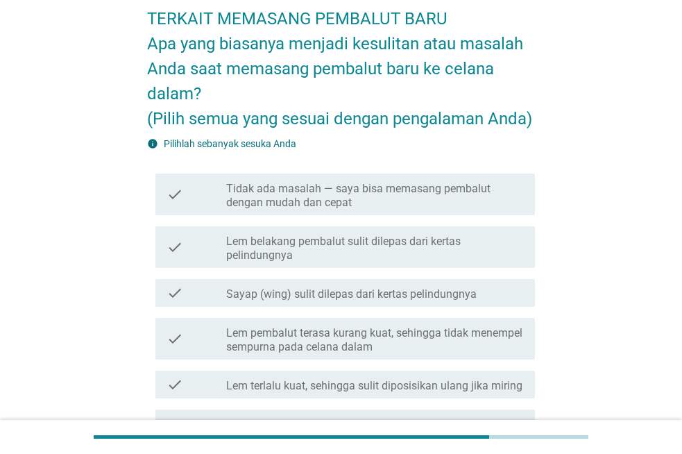
click at [481, 191] on label "Tidak ada masalah — saya bisa memasang pembalut dengan mudah dan cepat" at bounding box center [375, 196] width 298 height 28
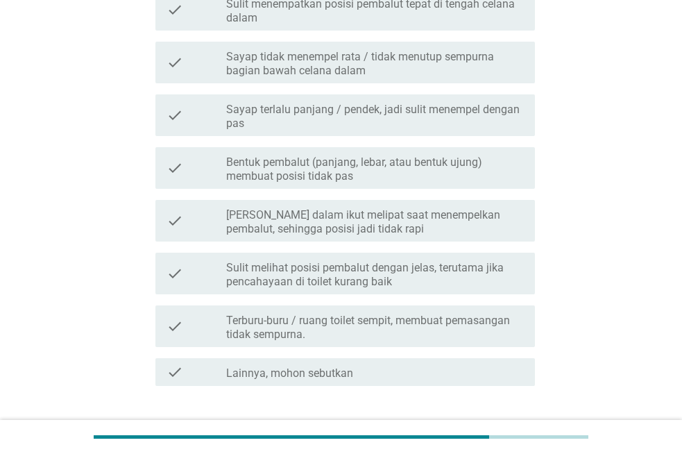
scroll to position [636, 0]
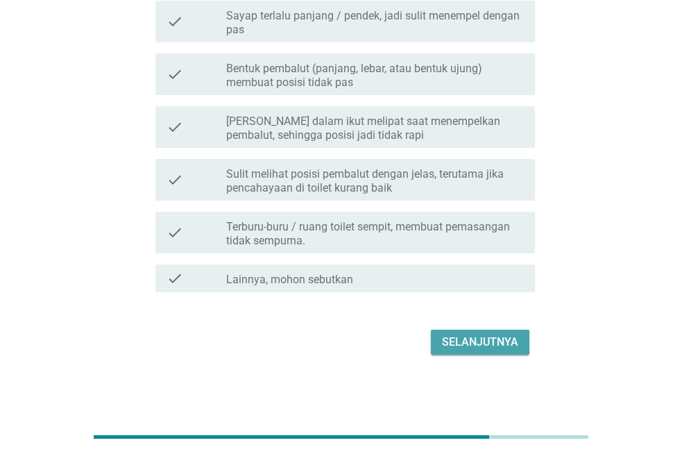
click at [493, 339] on div "Selanjutnya" at bounding box center [480, 342] width 76 height 17
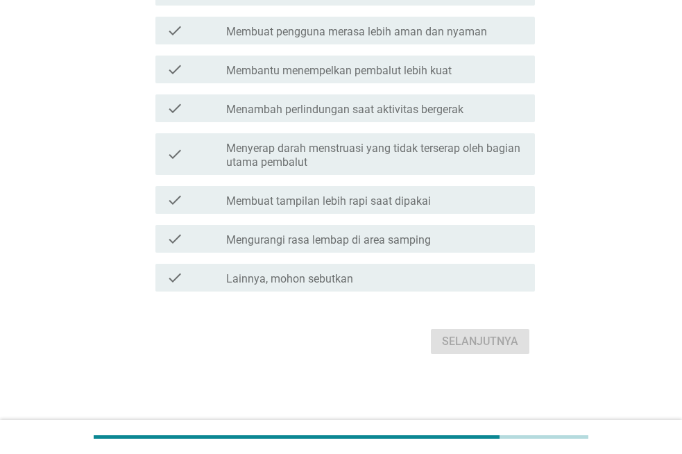
scroll to position [0, 0]
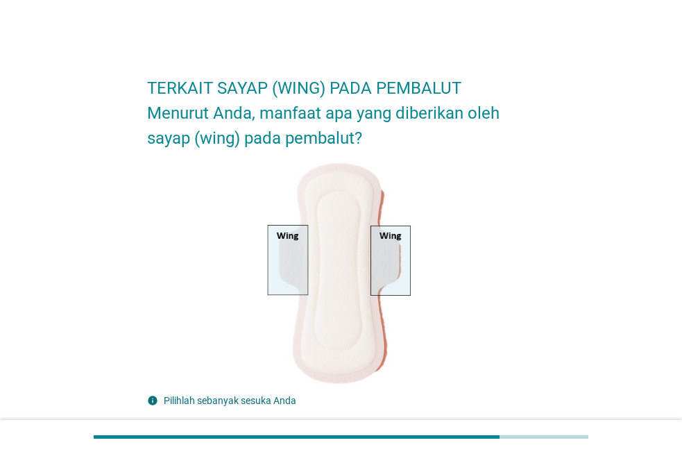
click at [437, 436] on div "check_box_outline_blank Mencegah kebocoran ke samping" at bounding box center [375, 444] width 298 height 17
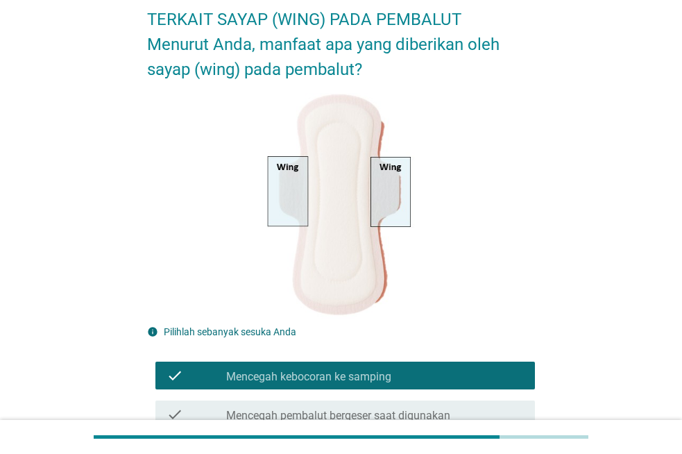
scroll to position [416, 0]
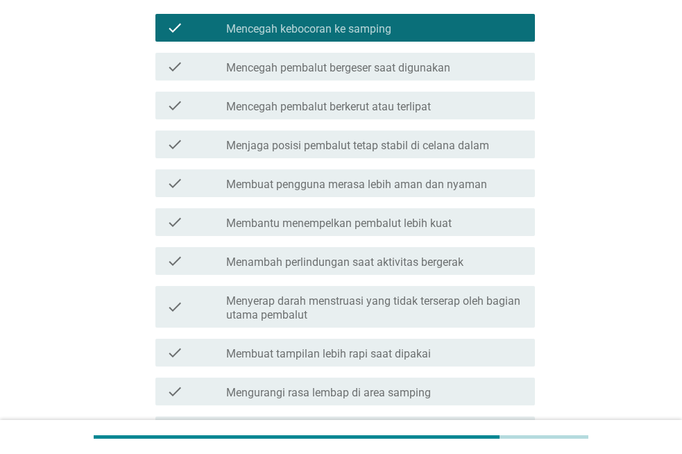
click at [454, 65] on div "check_box_outline_blank Mencegah pembalut bergeser saat digunakan" at bounding box center [375, 66] width 298 height 17
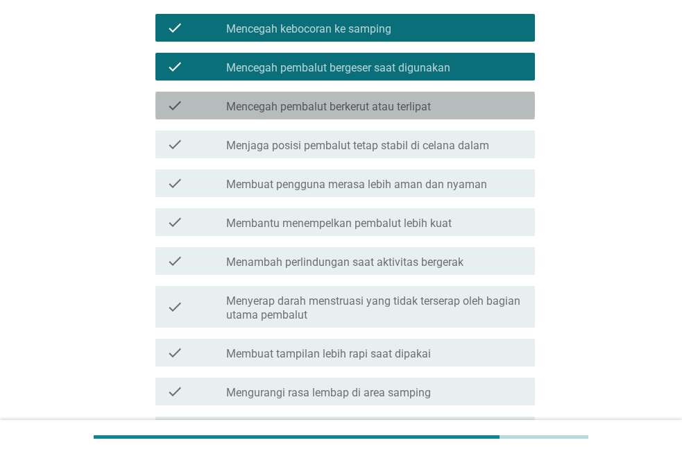
click at [429, 105] on label "Mencegah pembalut berkerut atau terlipat" at bounding box center [328, 107] width 205 height 14
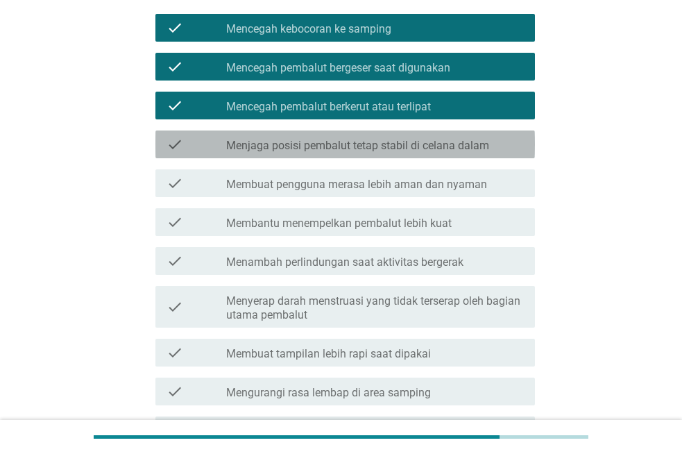
click at [420, 139] on label "Menjaga posisi pembalut tetap stabil di celana dalam" at bounding box center [357, 146] width 263 height 14
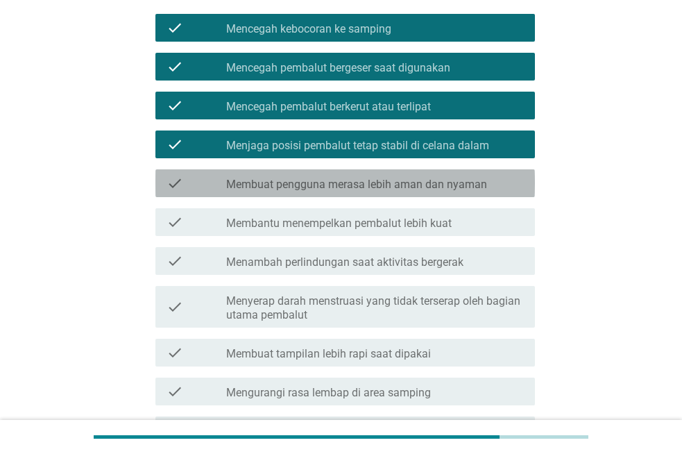
click at [418, 182] on label "Membuat pengguna merasa lebih aman dan nyaman" at bounding box center [356, 185] width 261 height 14
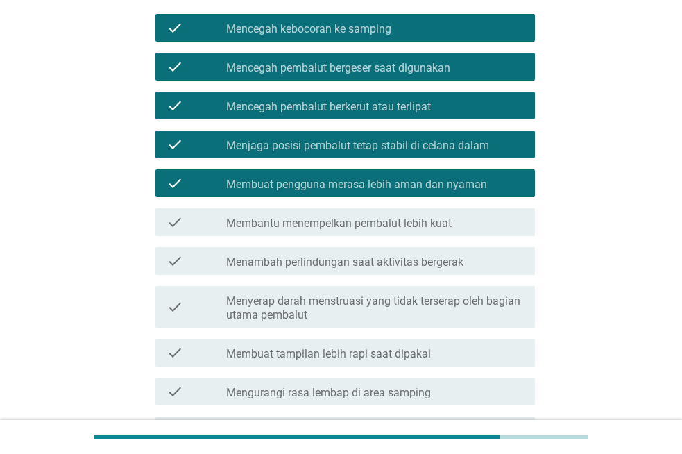
click at [427, 219] on label "Membantu menempelkan pembalut lebih kuat" at bounding box center [338, 223] width 225 height 14
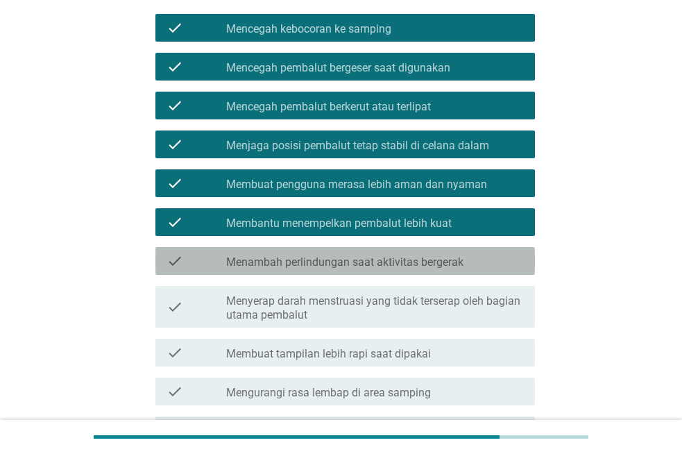
click at [455, 259] on label "Menambah perlindungan saat aktivitas bergerak" at bounding box center [344, 262] width 237 height 14
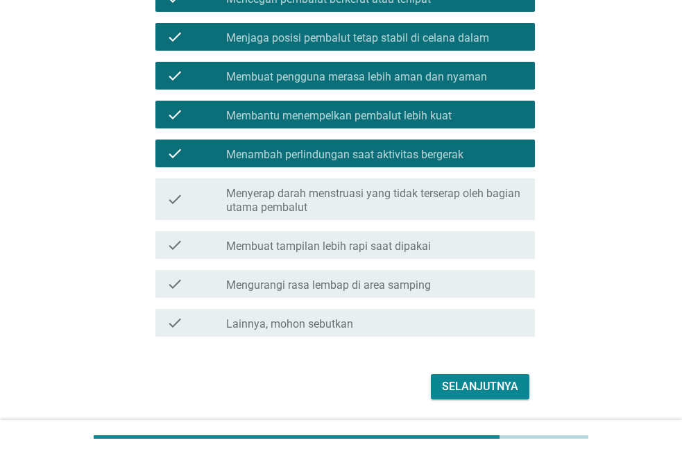
scroll to position [555, 0]
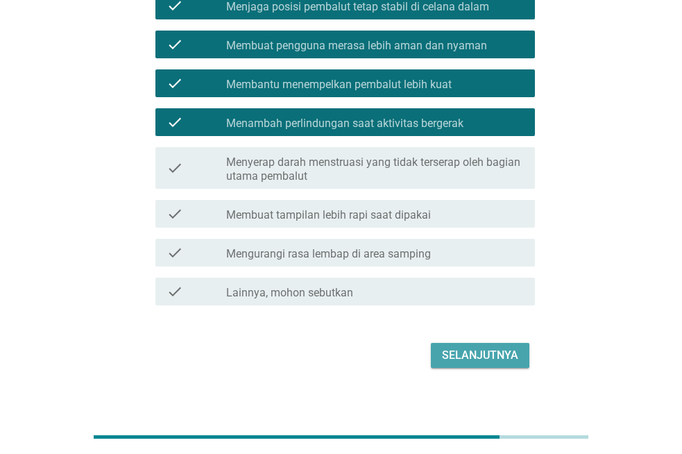
click at [465, 352] on div "Selanjutnya" at bounding box center [480, 355] width 76 height 17
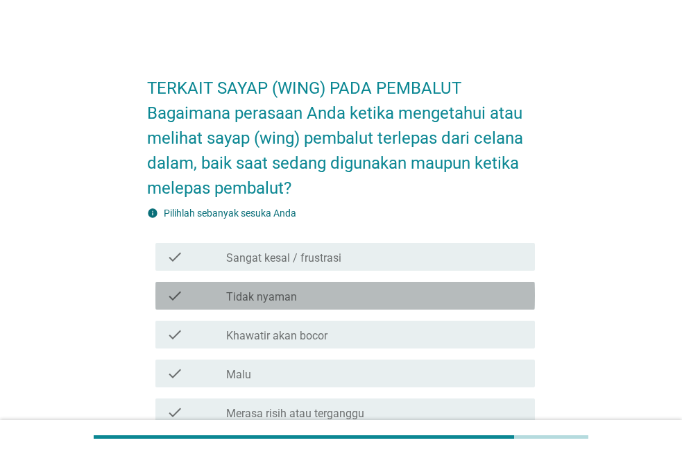
click at [352, 300] on div "check_box_outline_blank Tidak nyaman" at bounding box center [375, 295] width 298 height 17
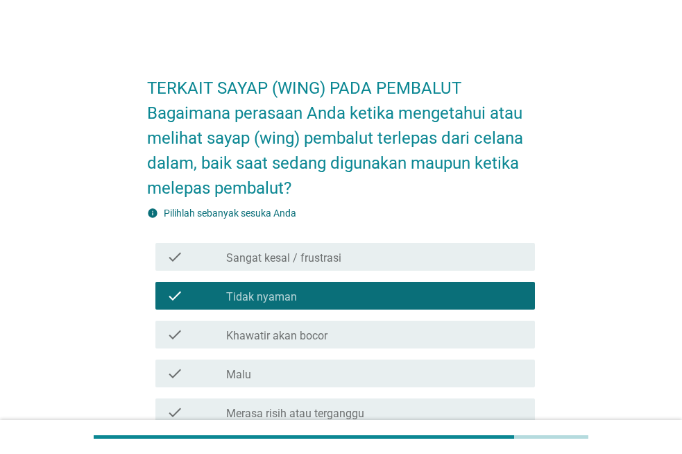
click at [280, 330] on label "Khawatir akan bocor" at bounding box center [276, 336] width 101 height 14
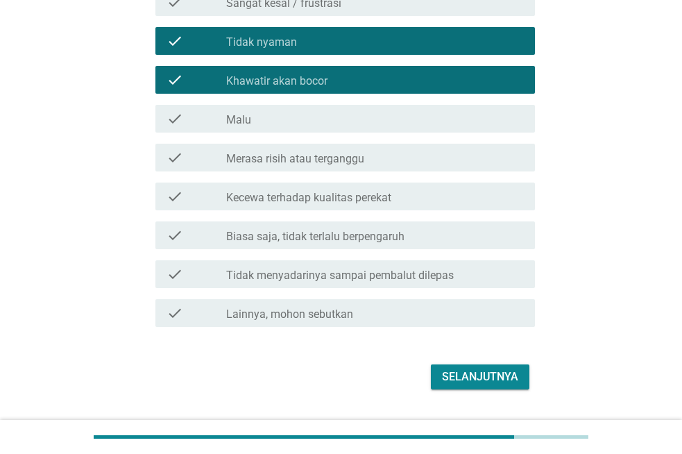
scroll to position [278, 0]
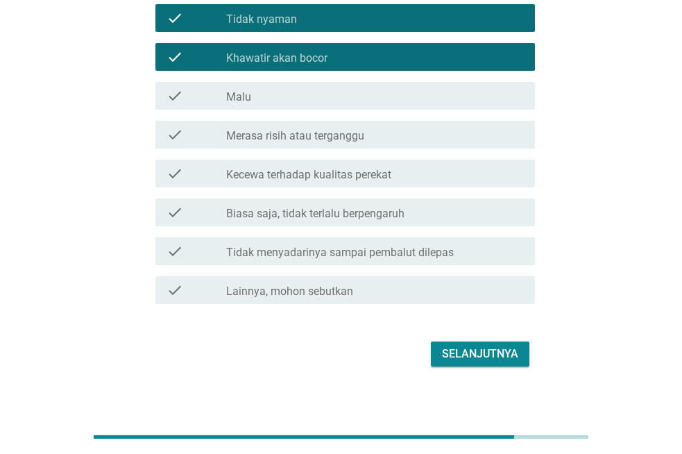
click at [448, 350] on div "Selanjutnya" at bounding box center [480, 354] width 76 height 17
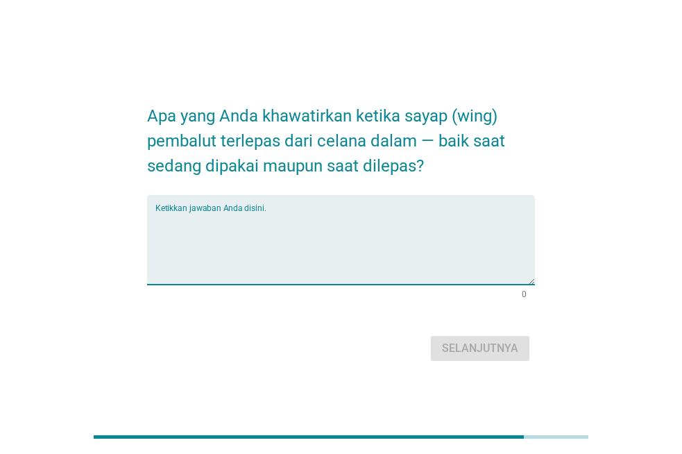
click at [223, 216] on textarea "Ketikkan jawaban Anda disini." at bounding box center [345, 248] width 380 height 73
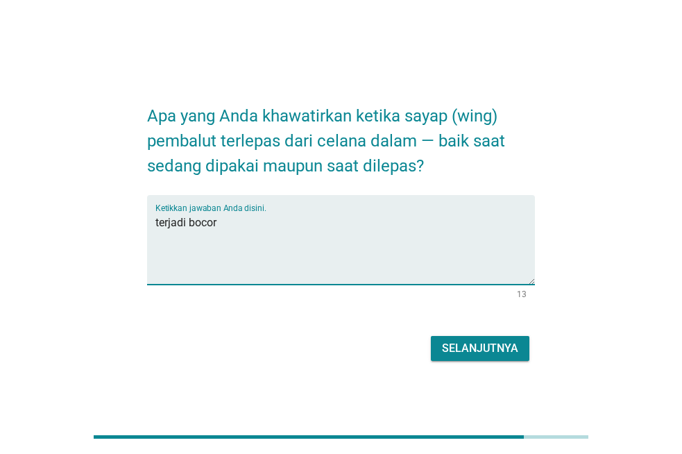
type textarea "terjadi bocor"
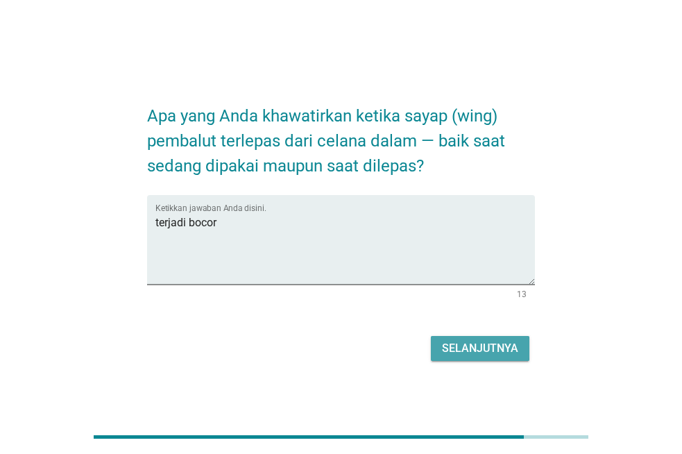
click at [506, 343] on div "Selanjutnya" at bounding box center [480, 348] width 76 height 17
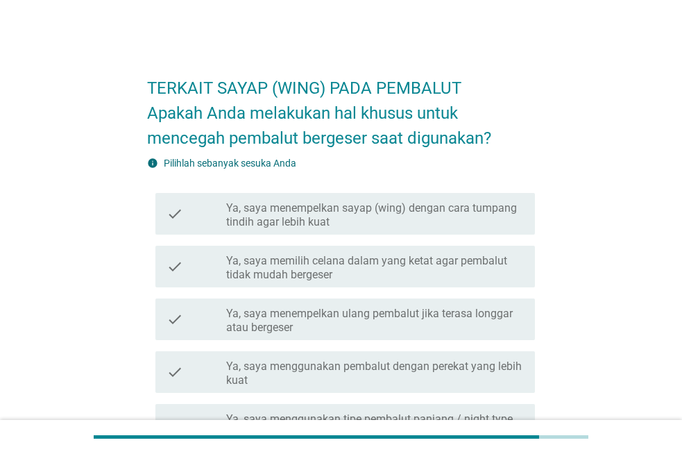
click at [440, 267] on label "Ya, saya memilih celana dalam yang ketat agar pembalut tidak mudah bergeser" at bounding box center [375, 268] width 298 height 28
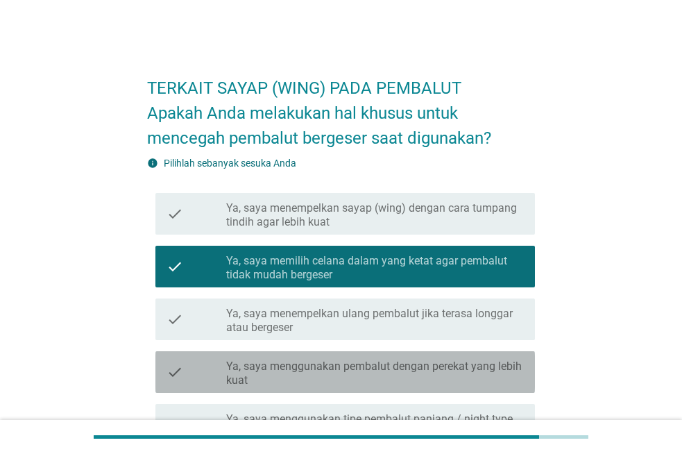
click at [348, 367] on label "Ya, saya menggunakan pembalut dengan perekat yang lebih kuat" at bounding box center [375, 373] width 298 height 28
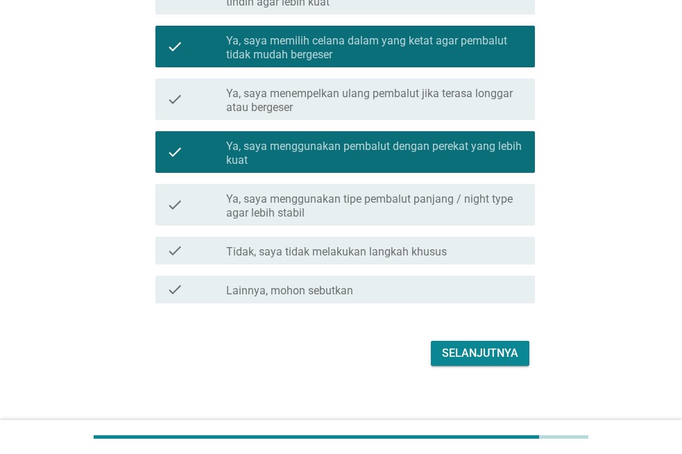
scroll to position [231, 0]
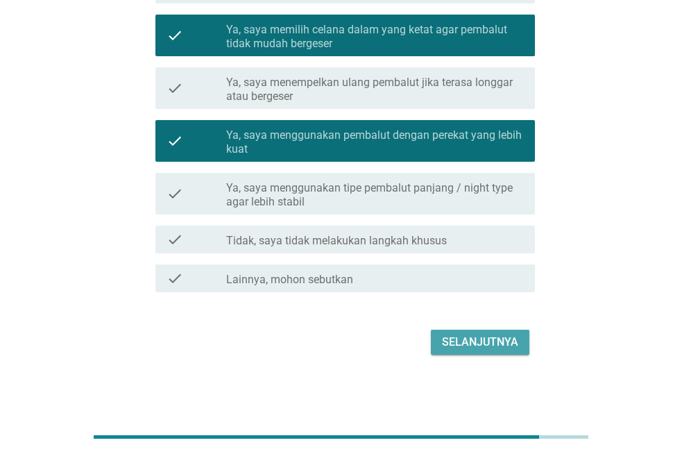
click at [448, 335] on div "Selanjutnya" at bounding box center [480, 342] width 76 height 17
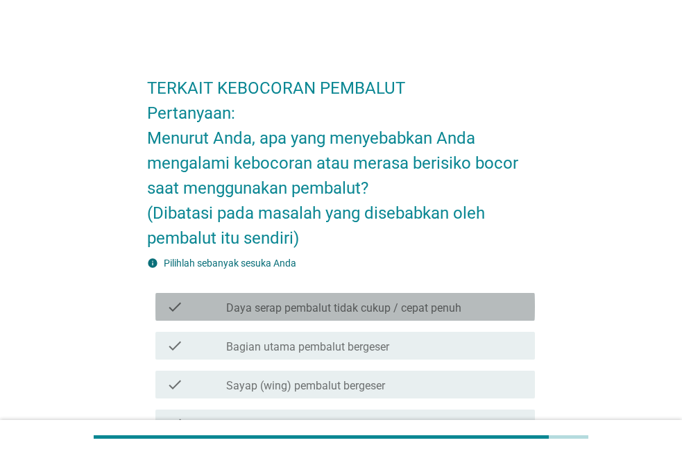
click at [459, 305] on label "Daya serap pembalut tidak cukup / cepat penuh" at bounding box center [343, 308] width 235 height 14
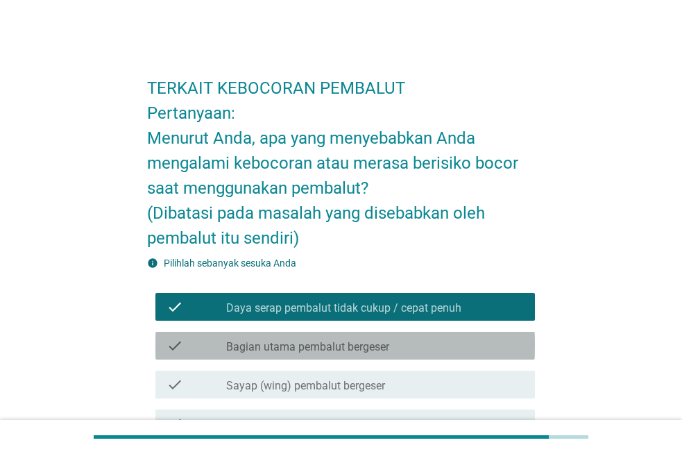
click at [431, 347] on div "check_box_outline_blank Bagian utama pembalut bergeser" at bounding box center [375, 345] width 298 height 17
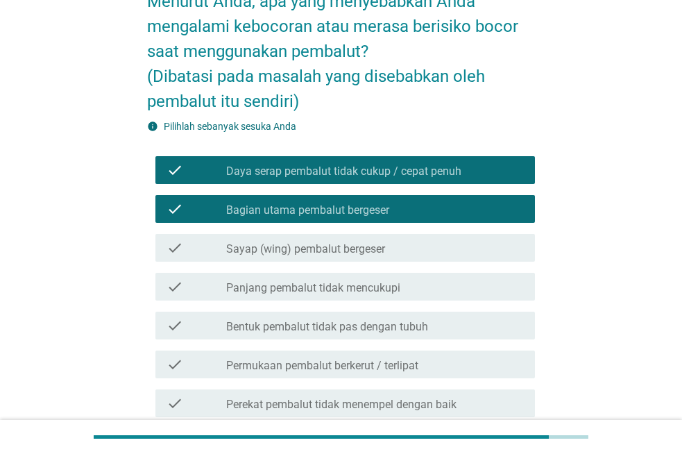
scroll to position [139, 0]
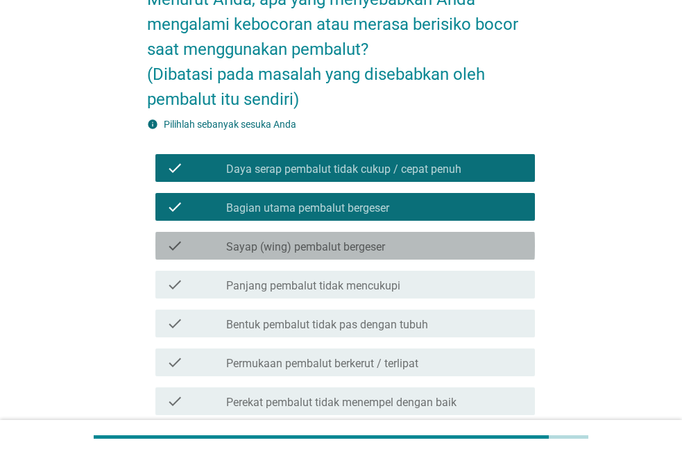
click at [420, 246] on div "check_box_outline_blank Sayap (wing) pembalut bergeser" at bounding box center [375, 245] width 298 height 17
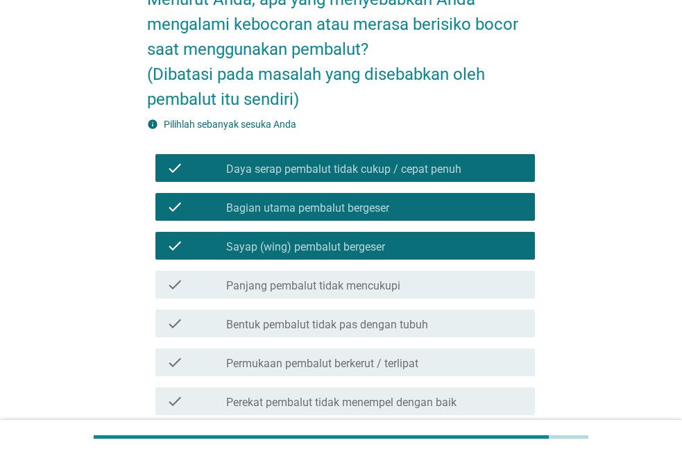
click at [402, 284] on div "check_box_outline_blank Panjang pembalut tidak mencukupi" at bounding box center [375, 284] width 298 height 17
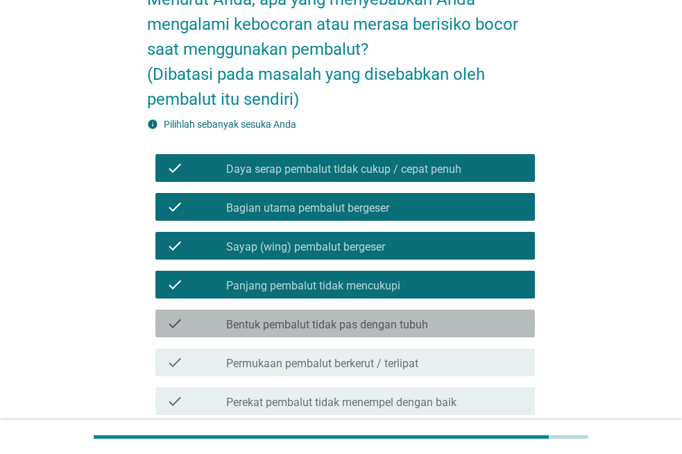
click at [418, 324] on label "Bentuk pembalut tidak pas dengan tubuh" at bounding box center [327, 325] width 202 height 14
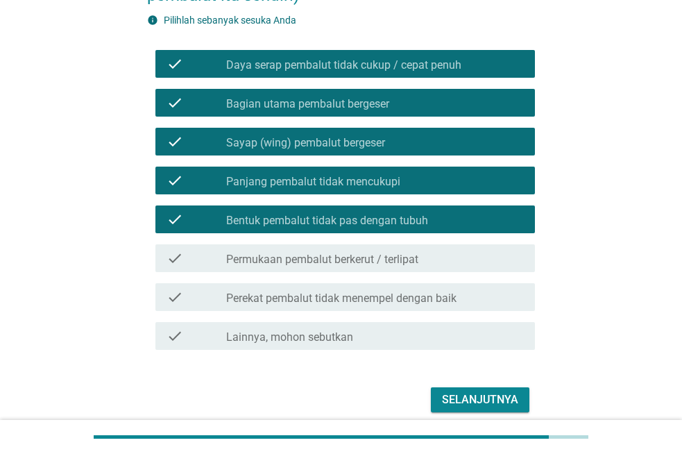
scroll to position [278, 0]
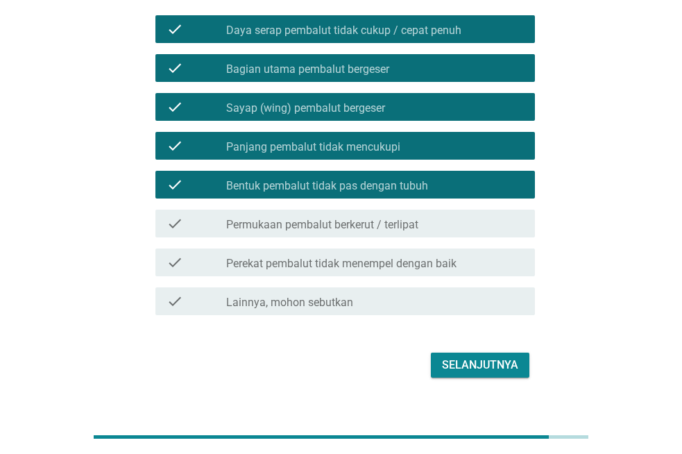
click at [450, 213] on div "check check_box_outline_blank Permukaan pembalut berkerut / terlipat" at bounding box center [345, 224] width 380 height 28
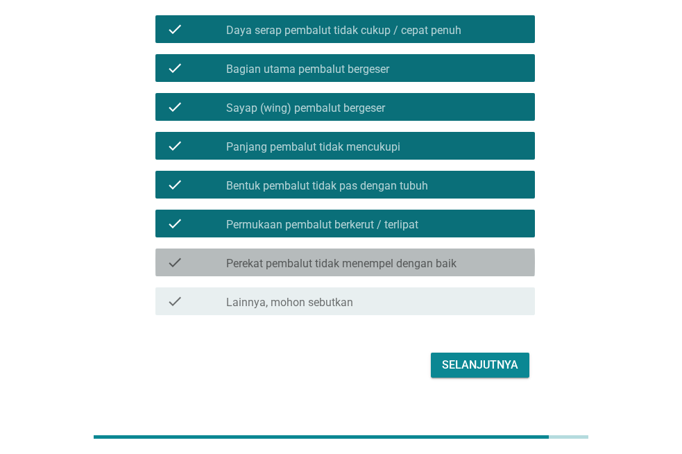
click at [453, 266] on label "Perekat pembalut tidak menempel dengan baik" at bounding box center [341, 264] width 230 height 14
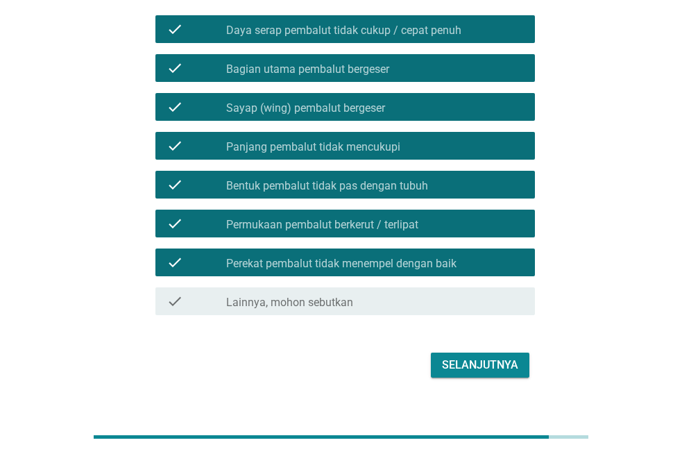
click at [484, 361] on div "Selanjutnya" at bounding box center [480, 365] width 76 height 17
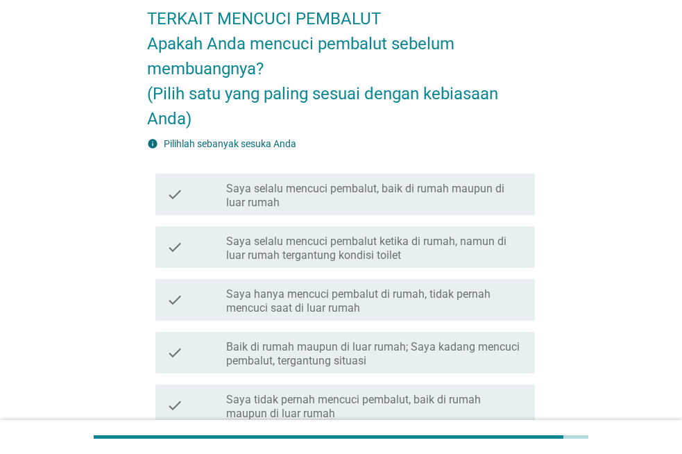
scroll to position [139, 0]
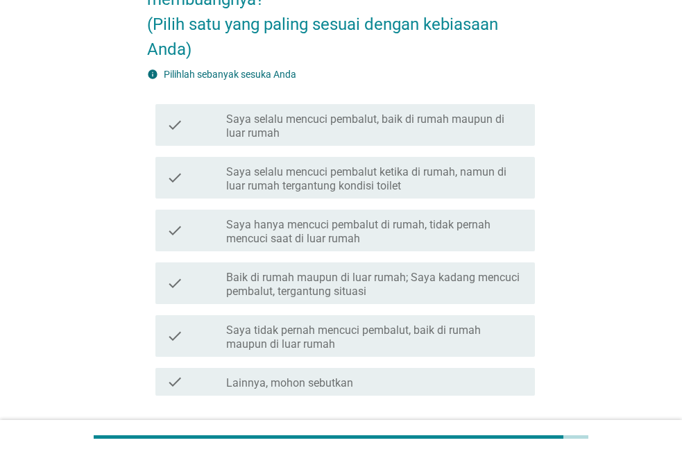
click at [500, 332] on label "Saya tidak pernah mencuci pembalut, baik di rumah maupun di luar rumah" at bounding box center [375, 337] width 298 height 28
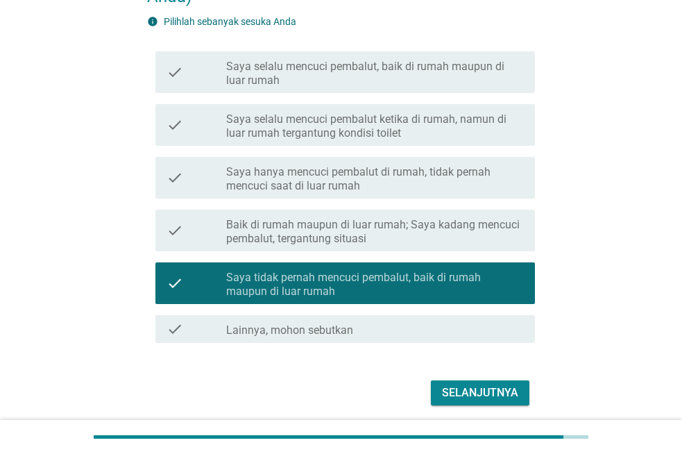
scroll to position [242, 0]
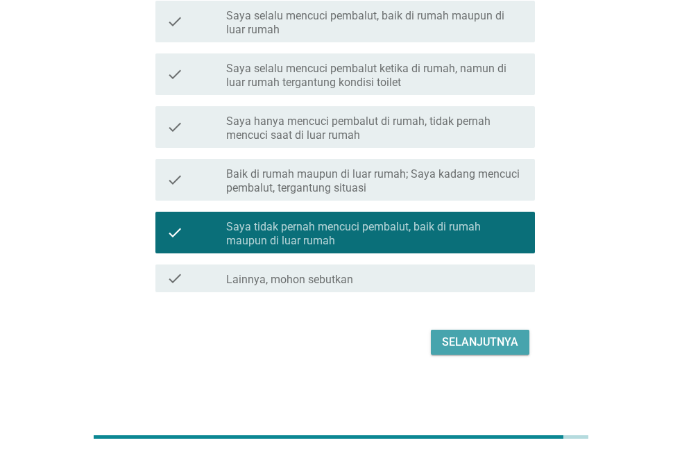
click at [507, 339] on div "Selanjutnya" at bounding box center [480, 342] width 76 height 17
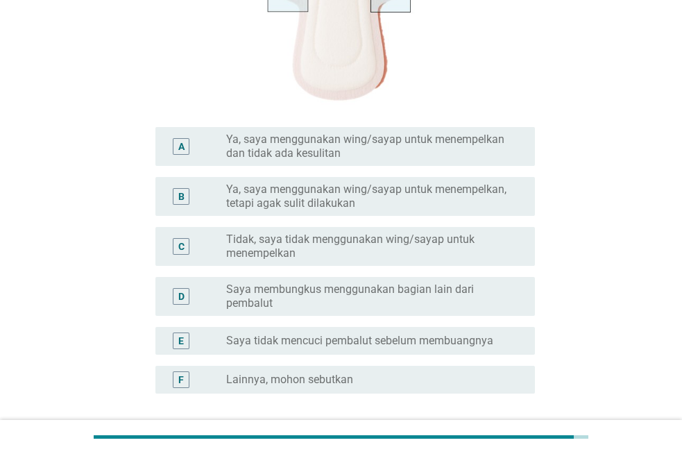
scroll to position [477, 0]
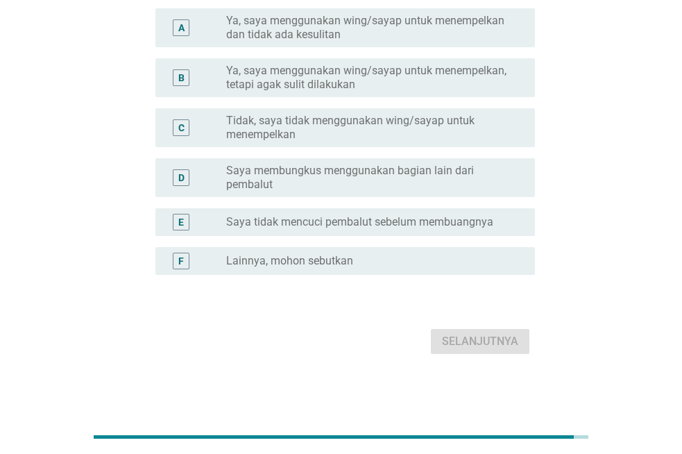
click at [379, 178] on label "Saya membungkus menggunakan bagian lain dari pembalut" at bounding box center [369, 178] width 287 height 28
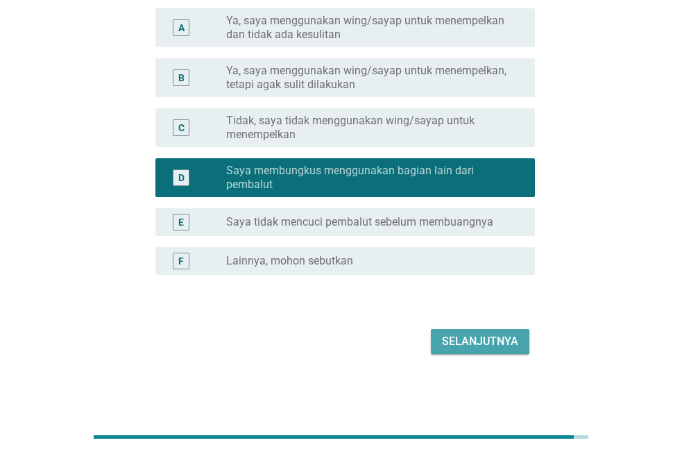
click at [463, 332] on button "Selanjutnya" at bounding box center [480, 341] width 99 height 25
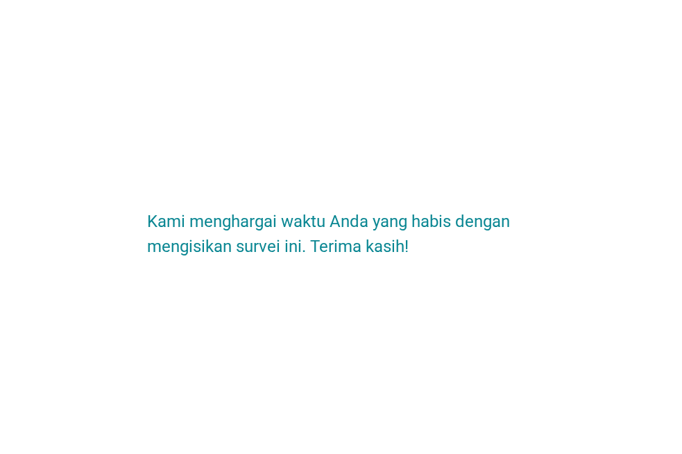
scroll to position [0, 0]
